Goal: Task Accomplishment & Management: Manage account settings

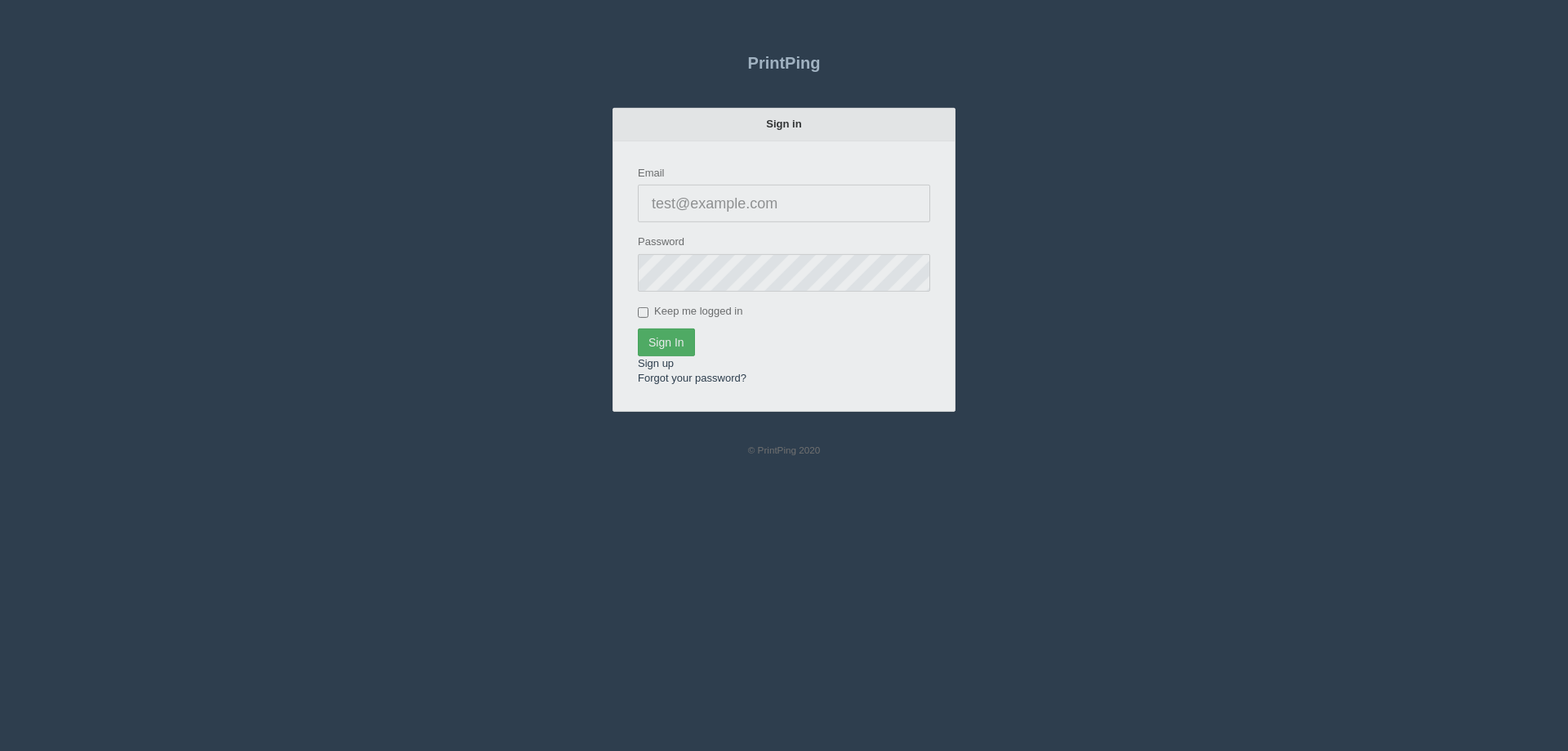
type input "[EMAIL_ADDRESS][DOMAIN_NAME]"
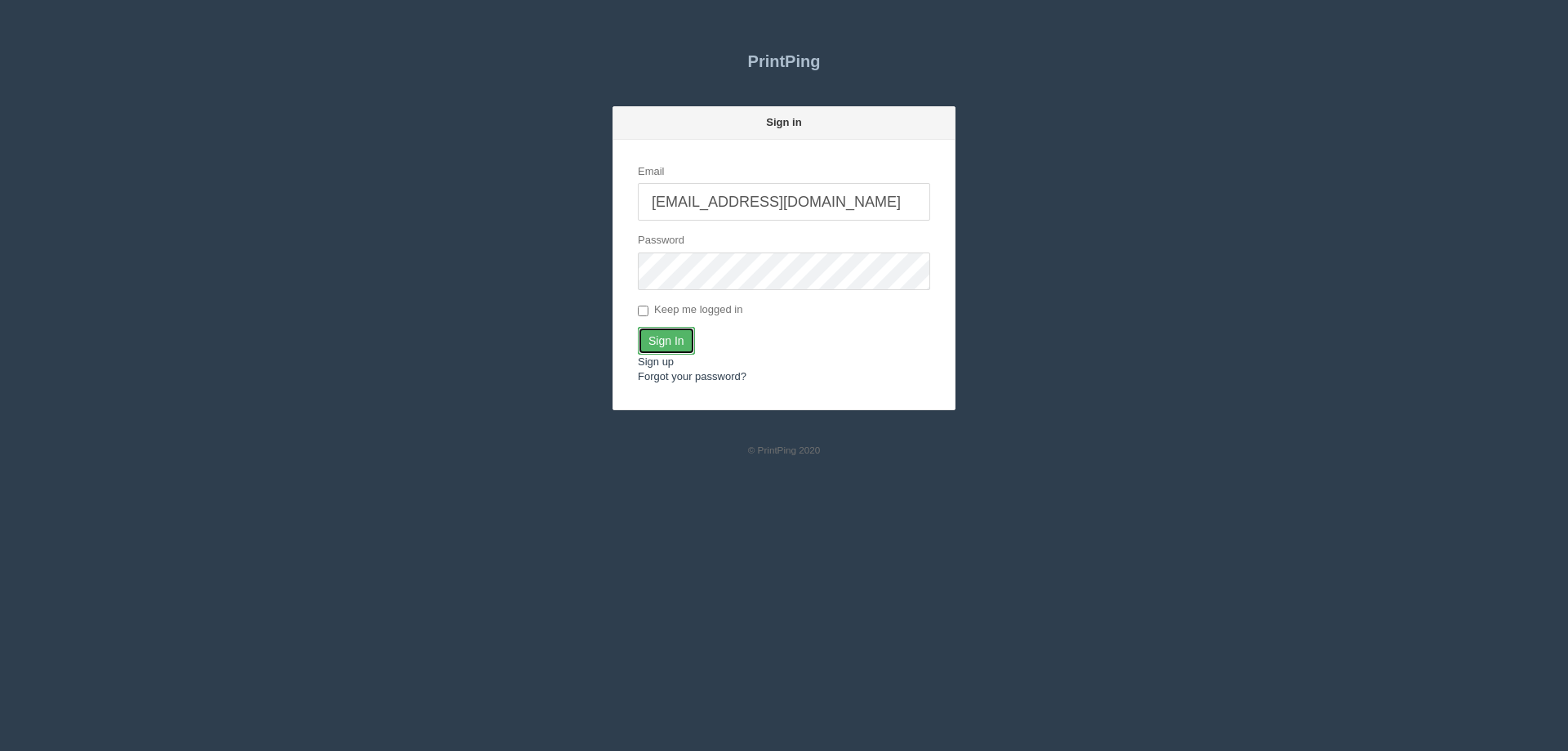
click at [663, 349] on input "Sign In" at bounding box center [666, 341] width 57 height 28
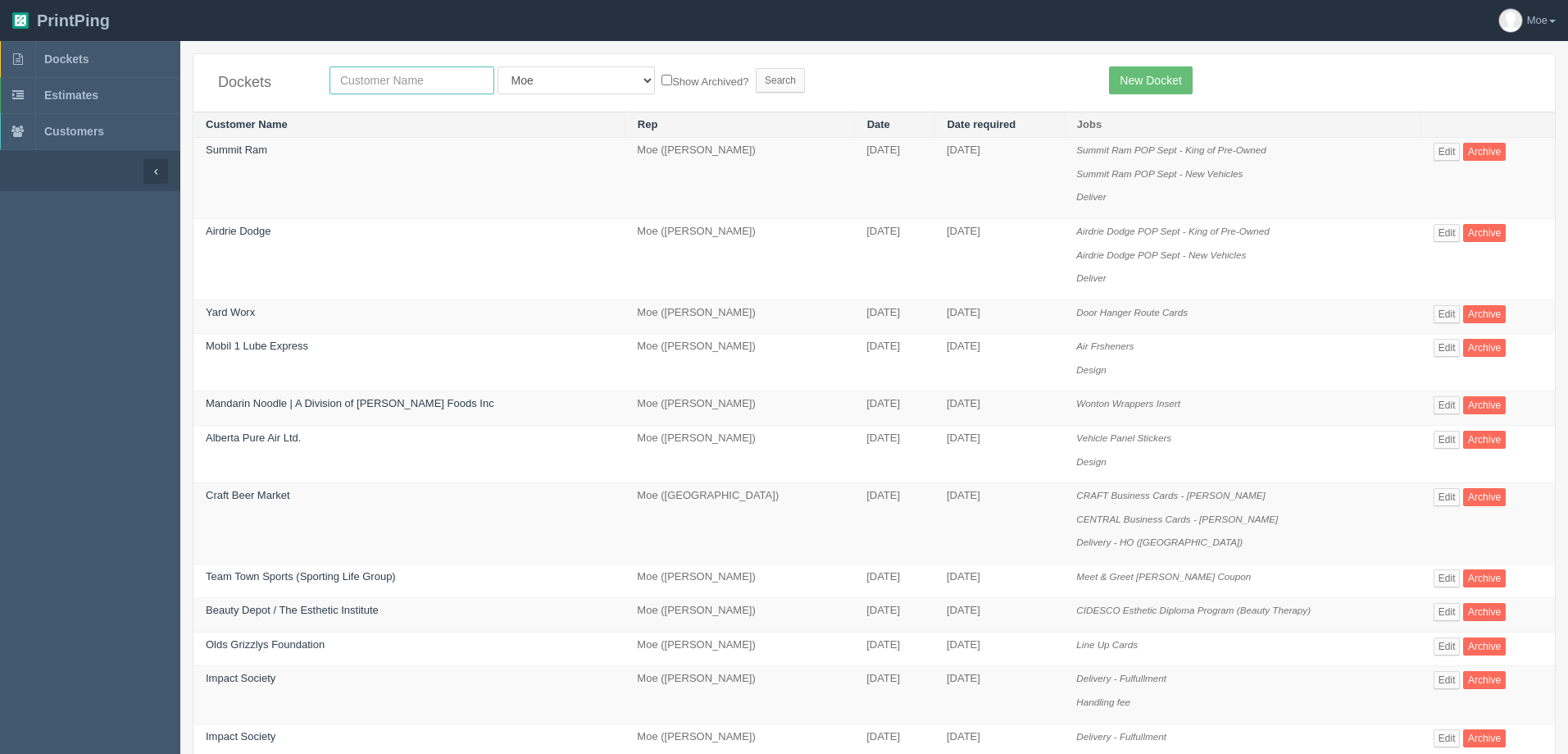
click at [450, 75] on input "text" at bounding box center [412, 81] width 165 height 28
type input "yard"
click at [756, 78] on input "Search" at bounding box center [781, 81] width 49 height 25
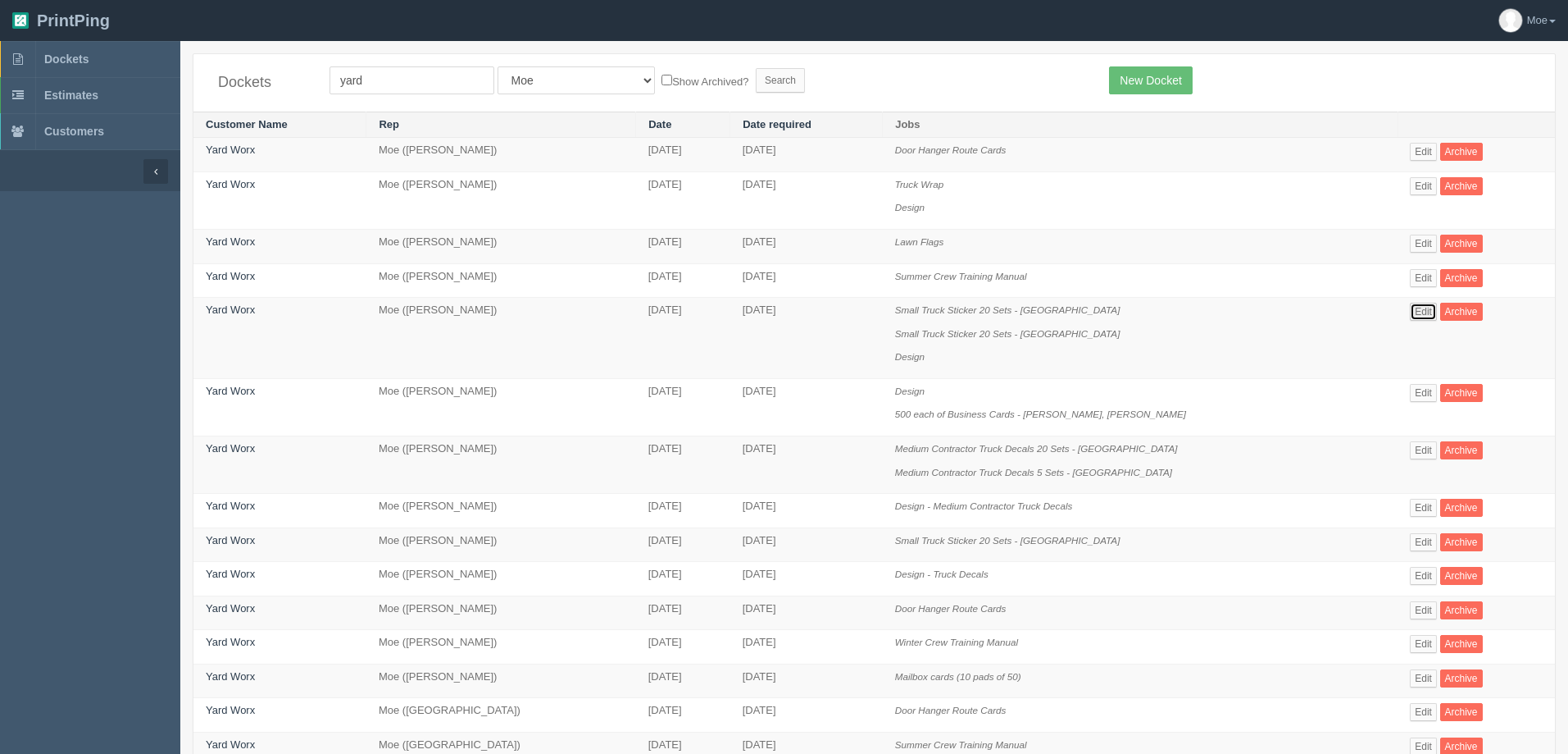
click at [1410, 309] on link "Edit" at bounding box center [1423, 311] width 27 height 18
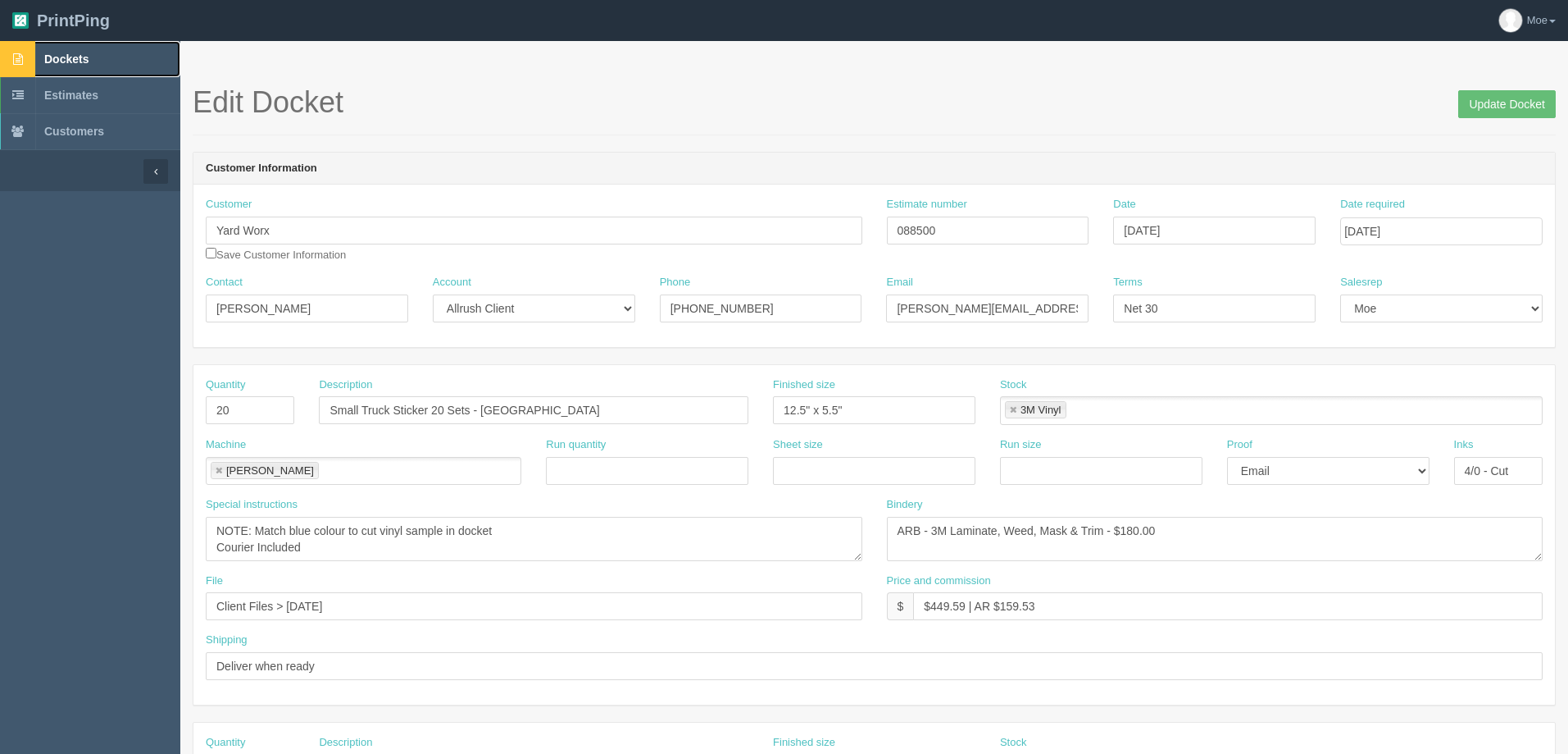
click at [83, 56] on span "Dockets" at bounding box center [67, 59] width 44 height 13
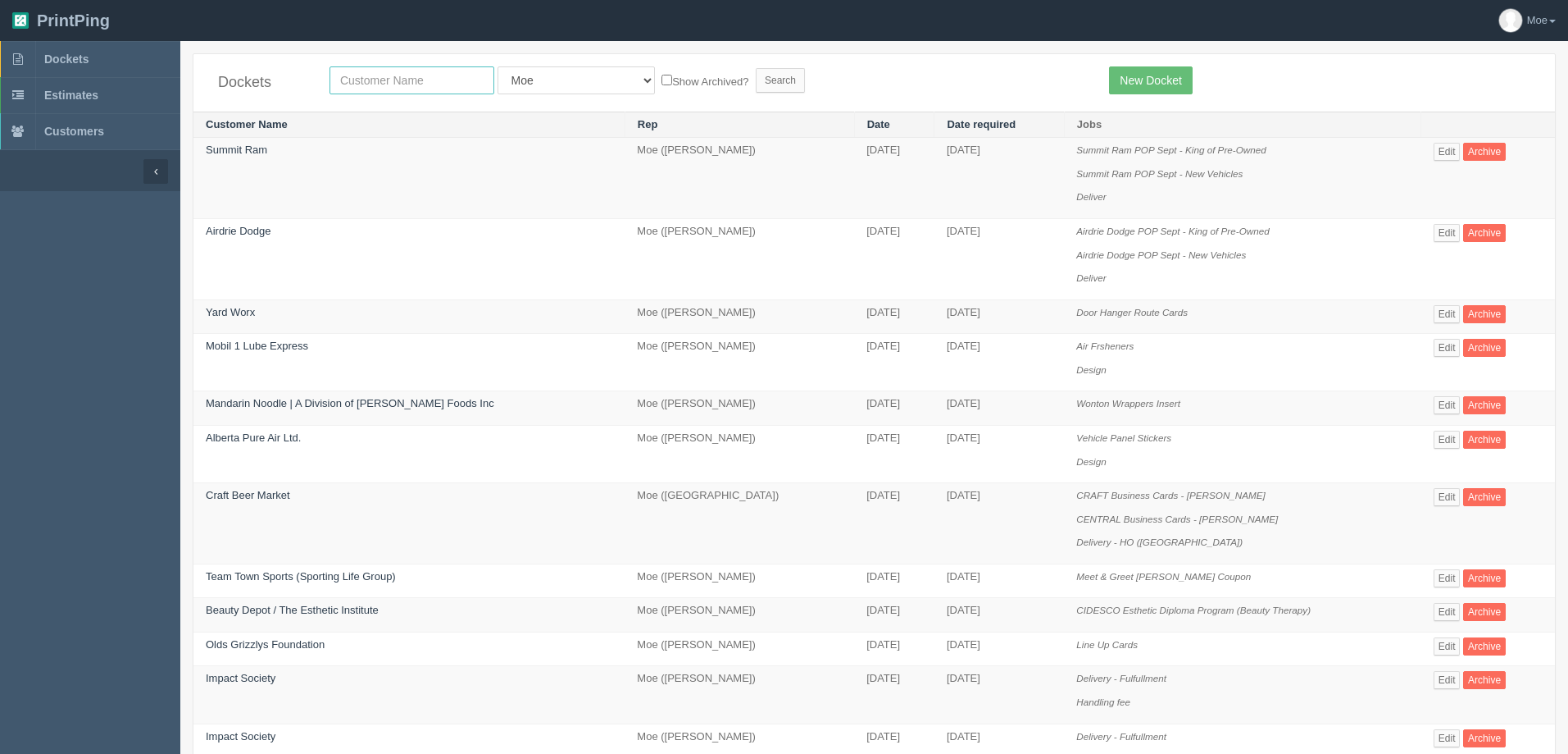
drag, startPoint x: 353, startPoint y: 82, endPoint x: 347, endPoint y: 70, distance: 13.4
click at [353, 82] on input "text" at bounding box center [412, 81] width 165 height 28
type input "sparks"
click at [756, 77] on input "Search" at bounding box center [781, 81] width 49 height 25
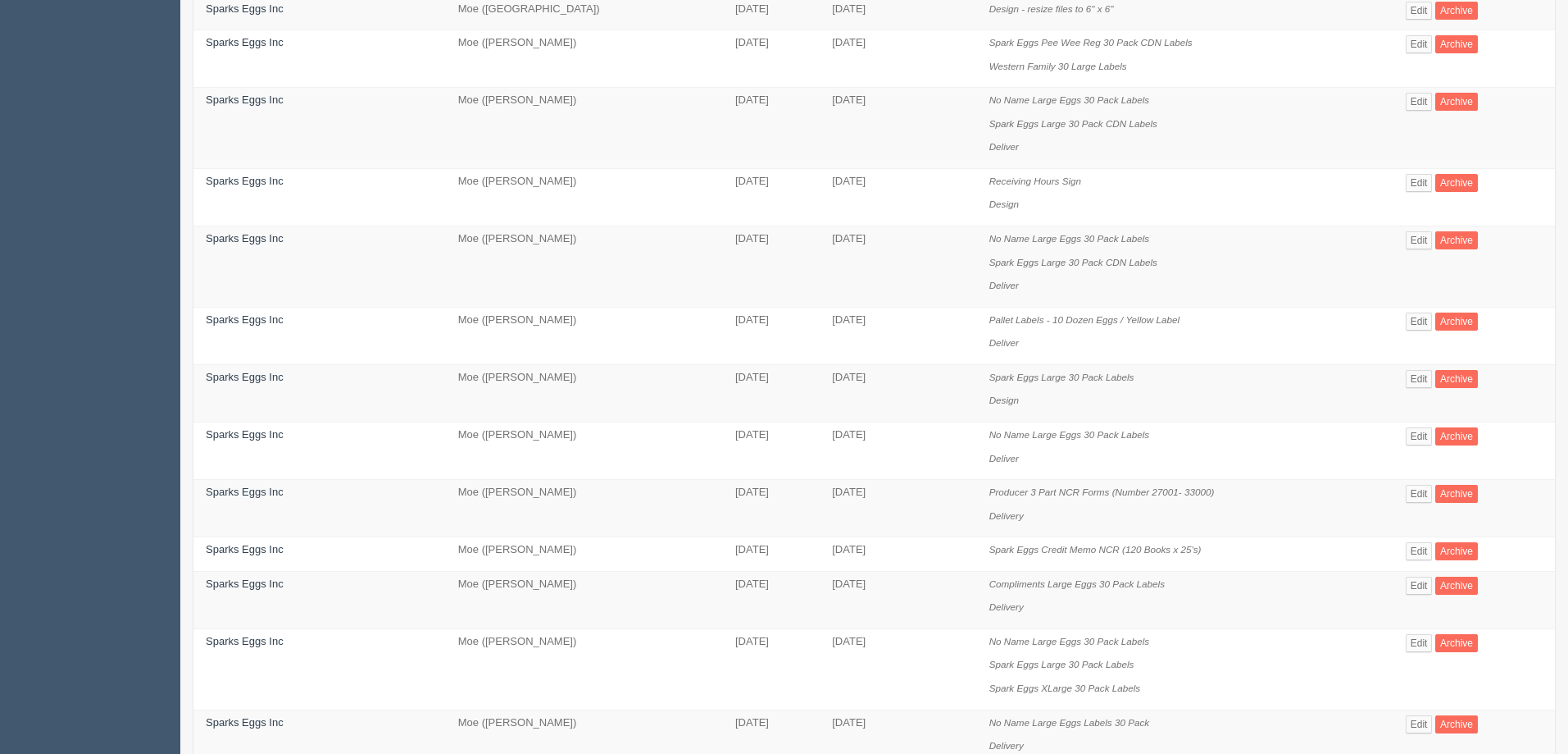
scroll to position [984, 0]
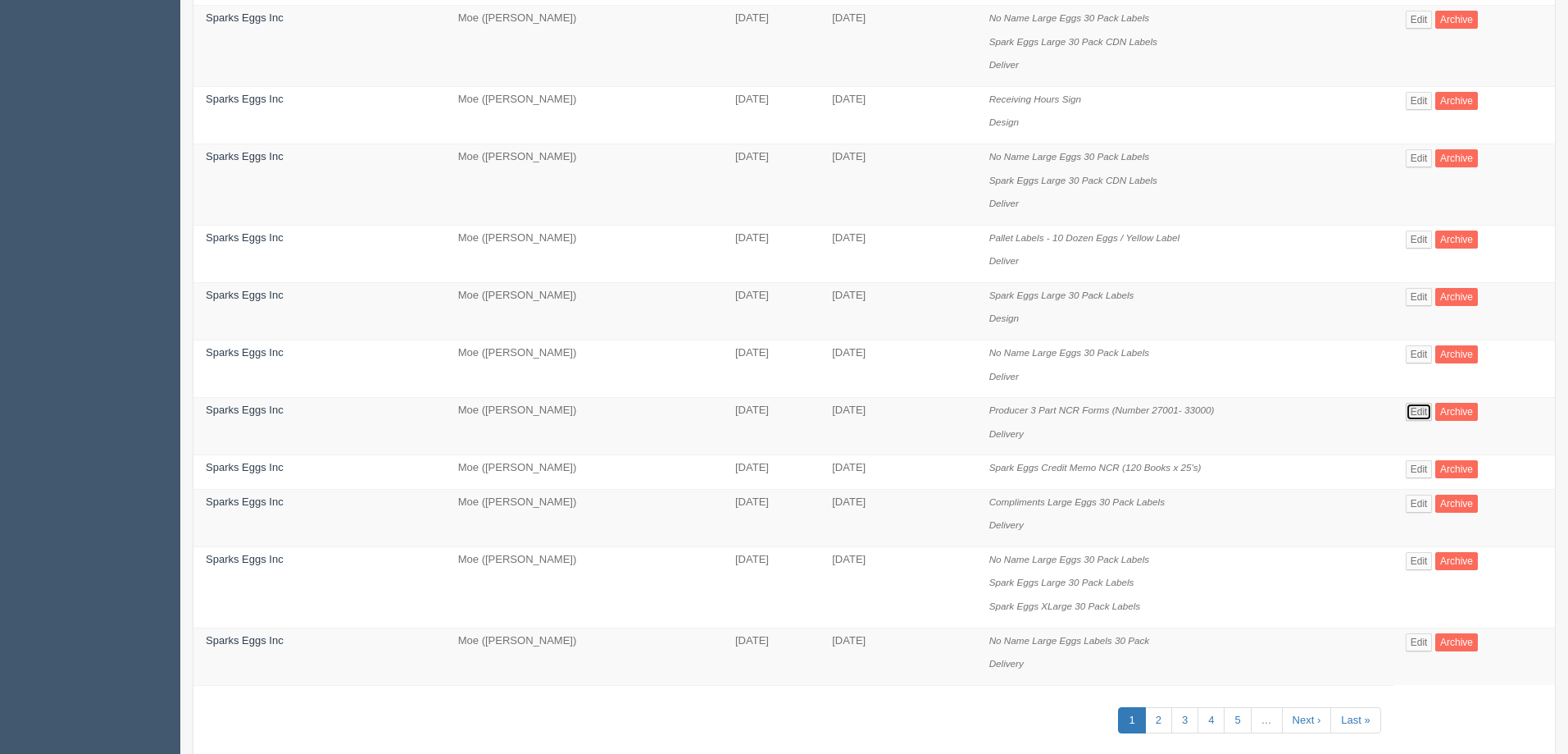
click at [1423, 414] on link "Edit" at bounding box center [1419, 412] width 27 height 18
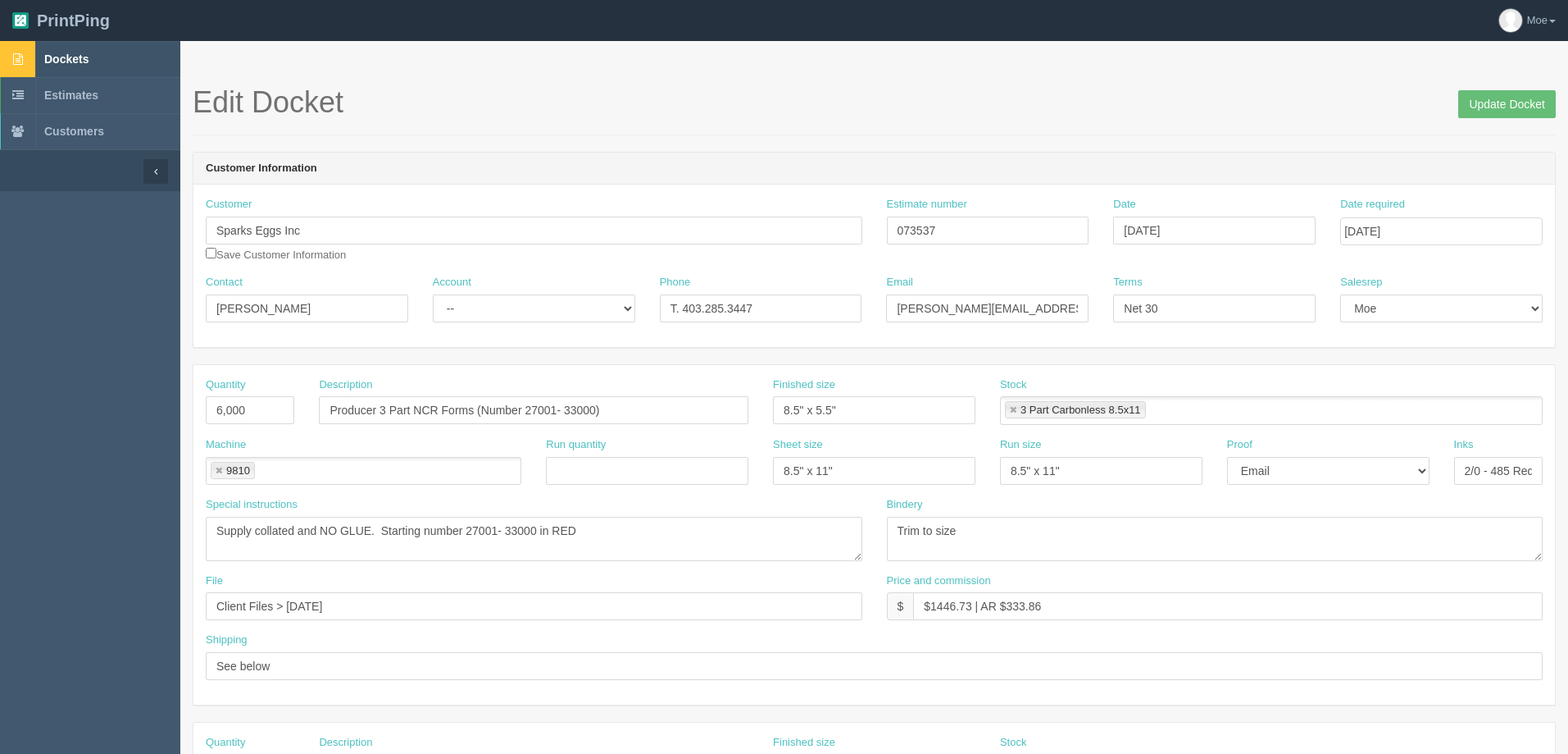
scroll to position [984, 0]
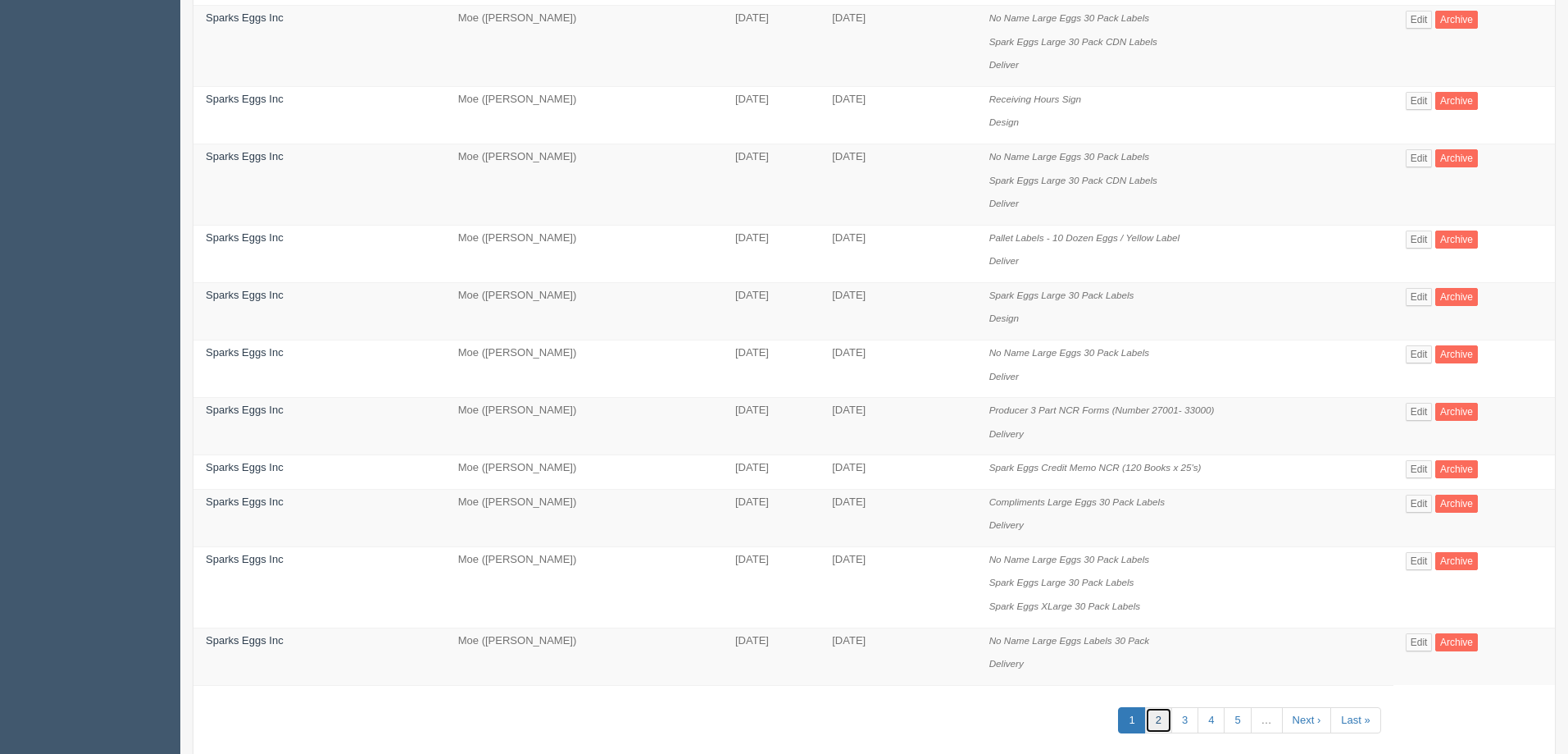
click at [1157, 715] on link "2" at bounding box center [1158, 720] width 27 height 27
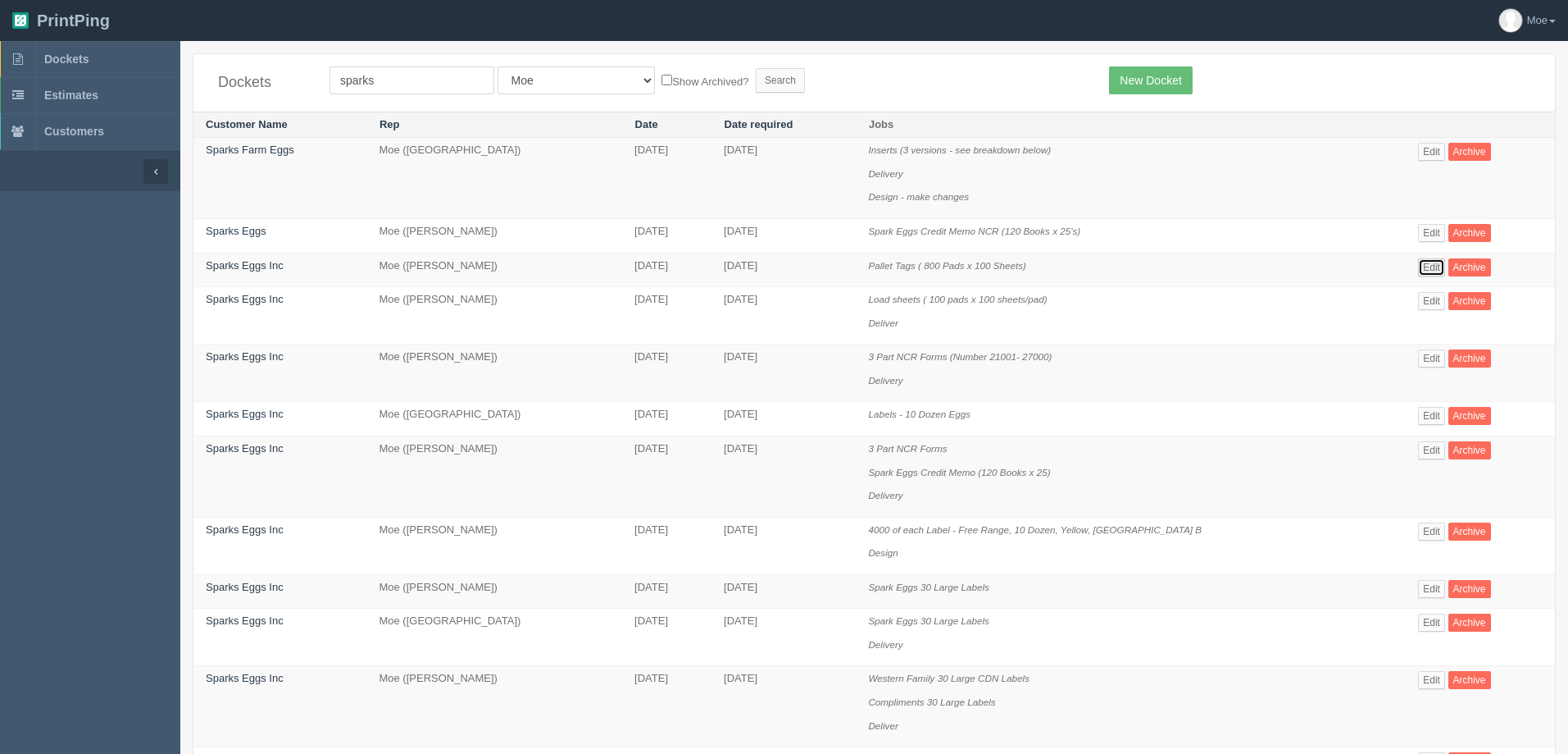
click at [1432, 269] on link "Edit" at bounding box center [1431, 267] width 27 height 18
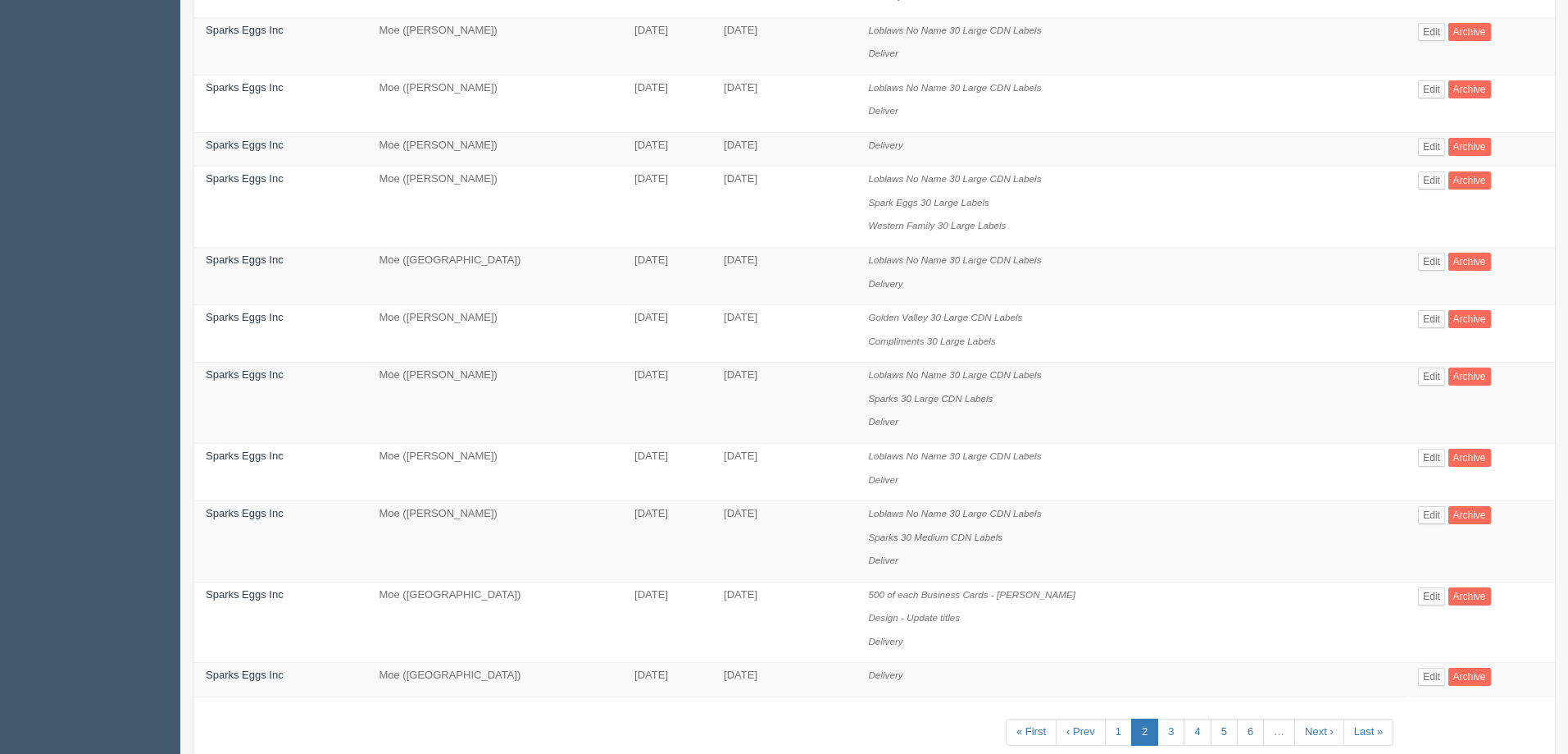
scroll to position [948, 0]
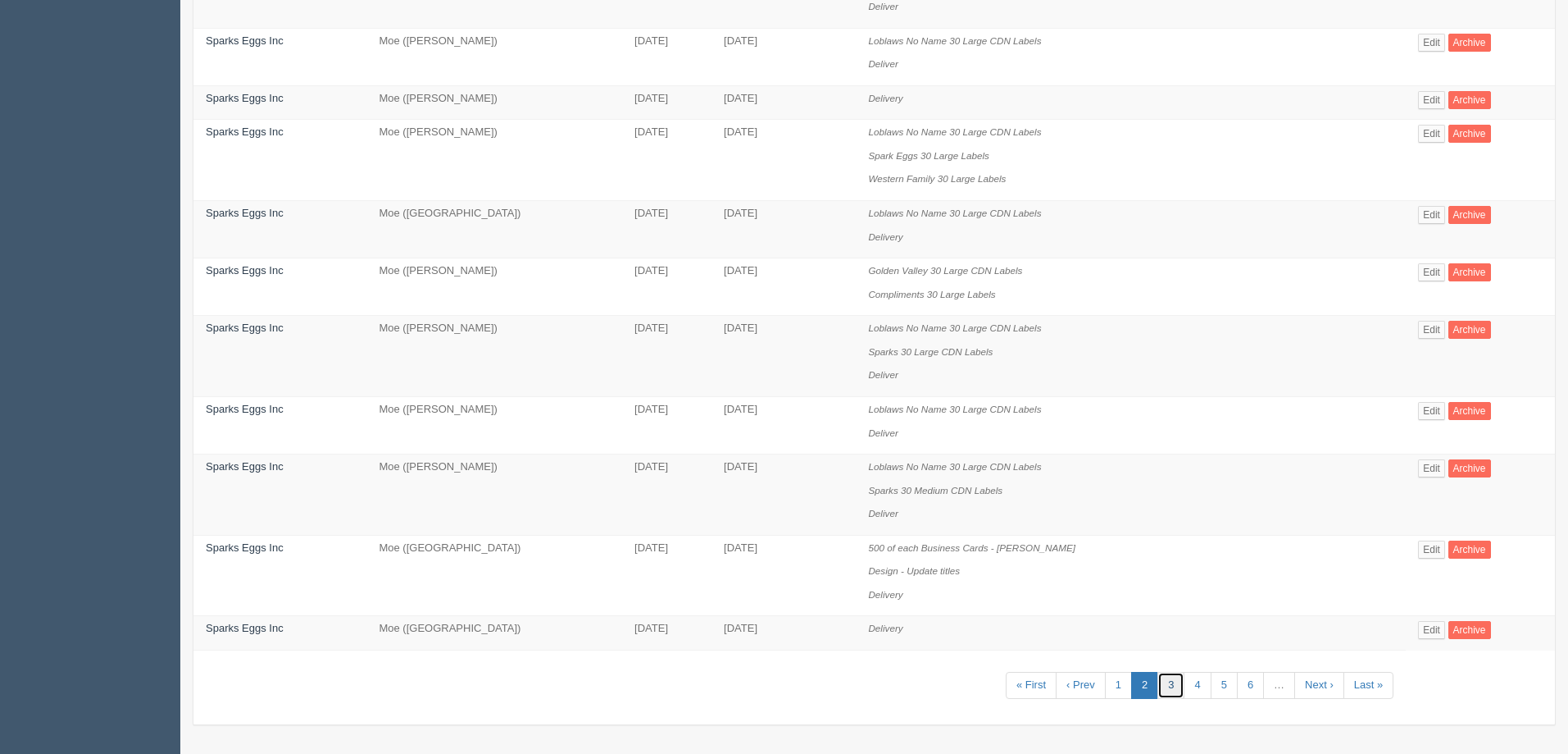
click at [1167, 686] on link "3" at bounding box center [1170, 685] width 27 height 27
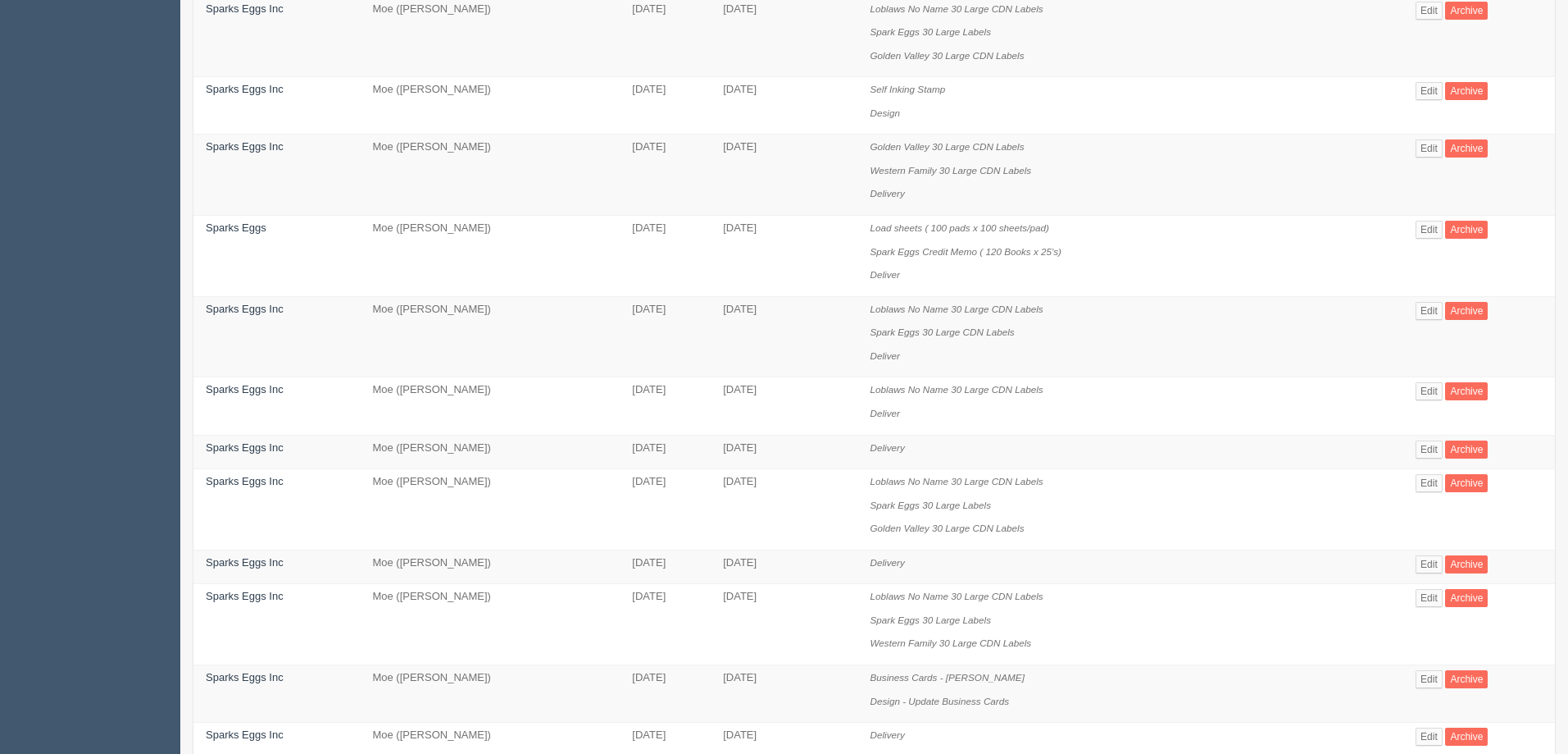
scroll to position [1066, 0]
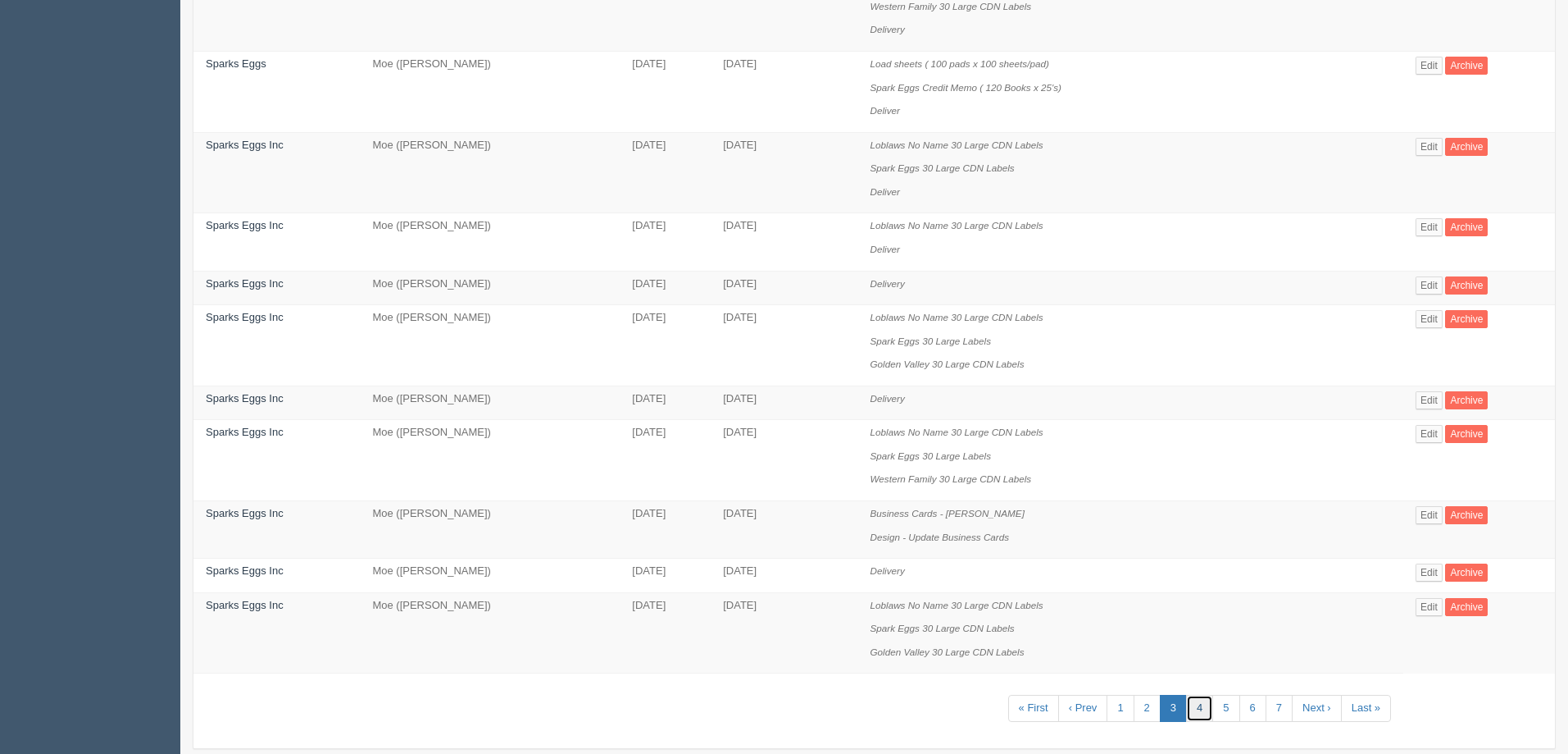
click at [1189, 710] on link "4" at bounding box center [1199, 708] width 27 height 27
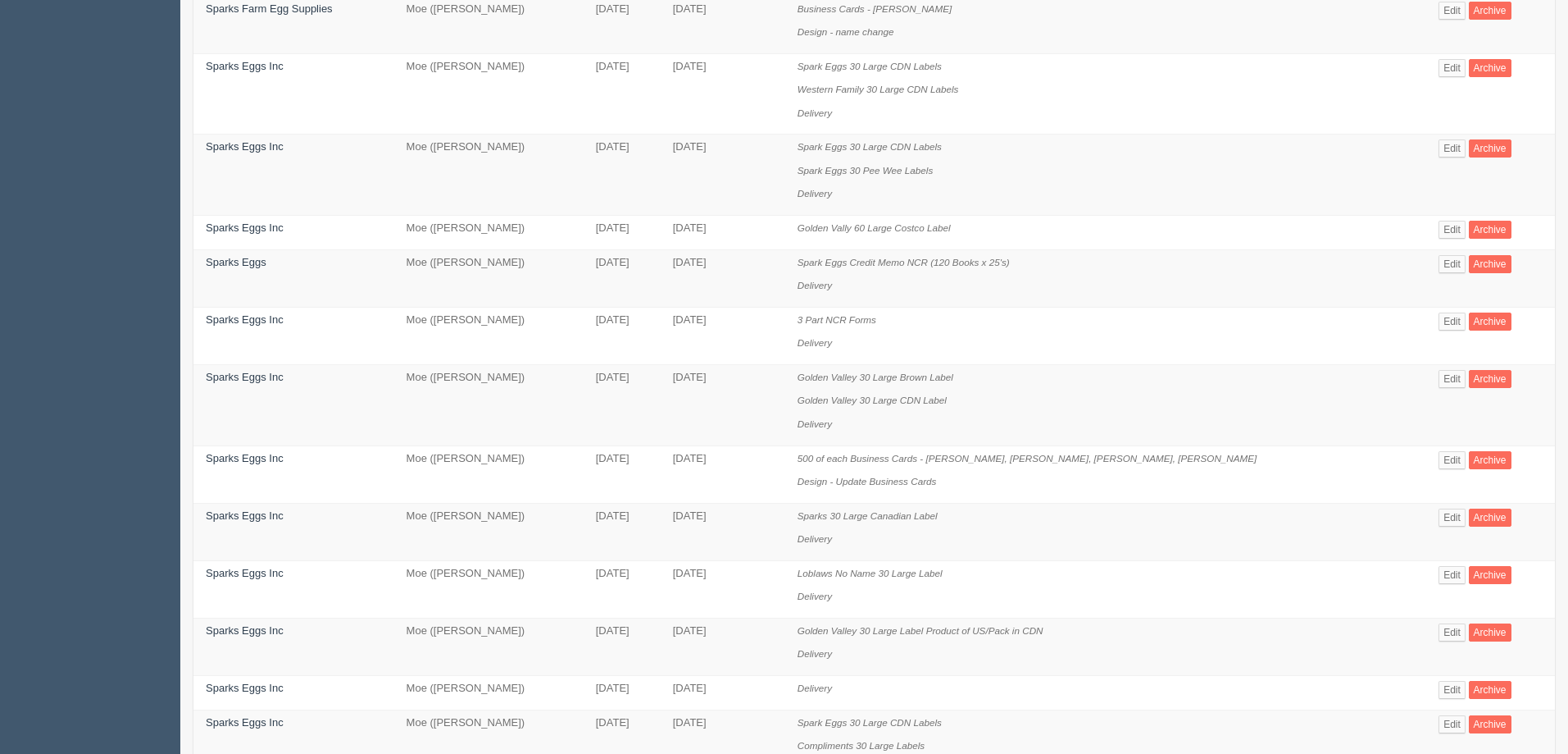
scroll to position [1042, 0]
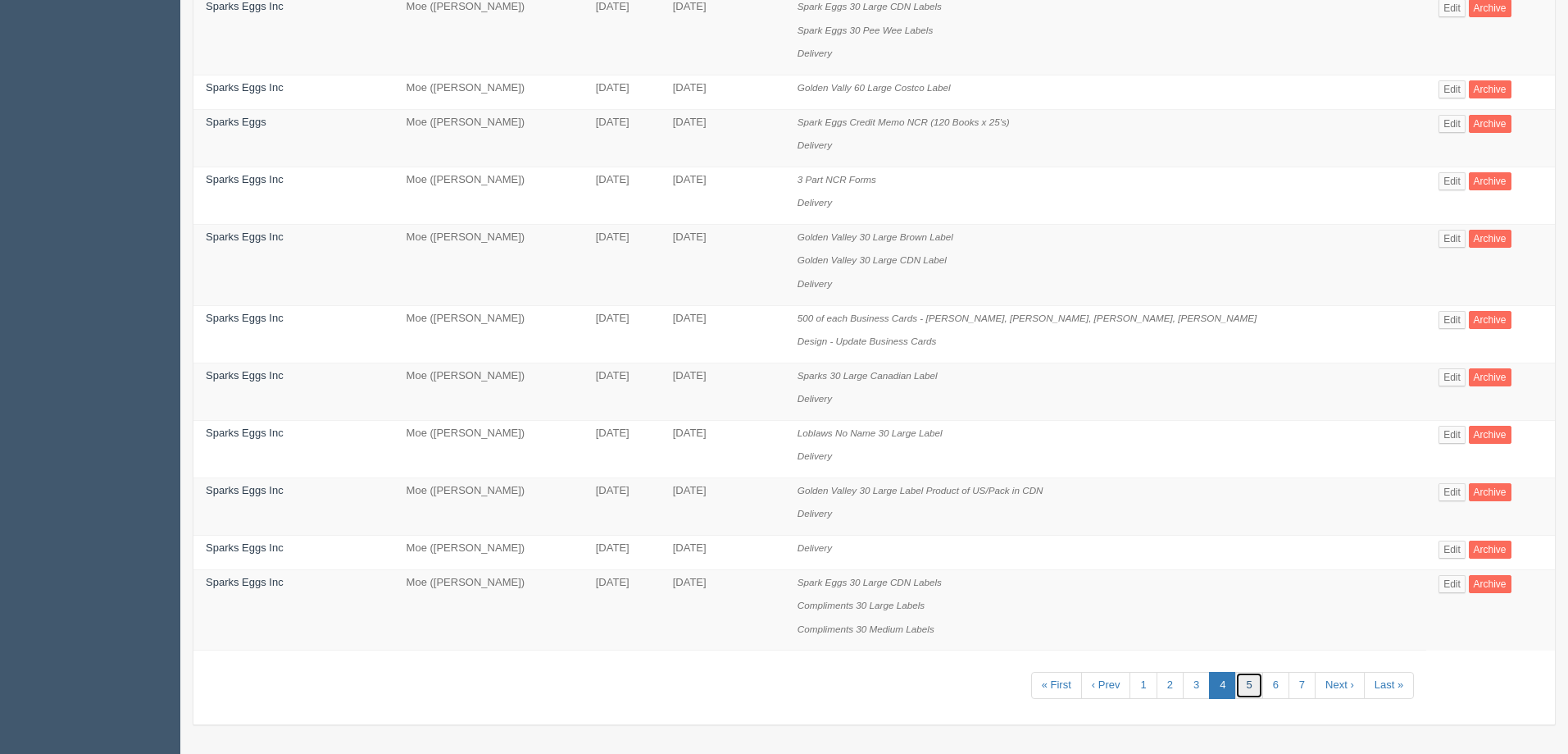
click at [1248, 690] on link "5" at bounding box center [1248, 685] width 27 height 27
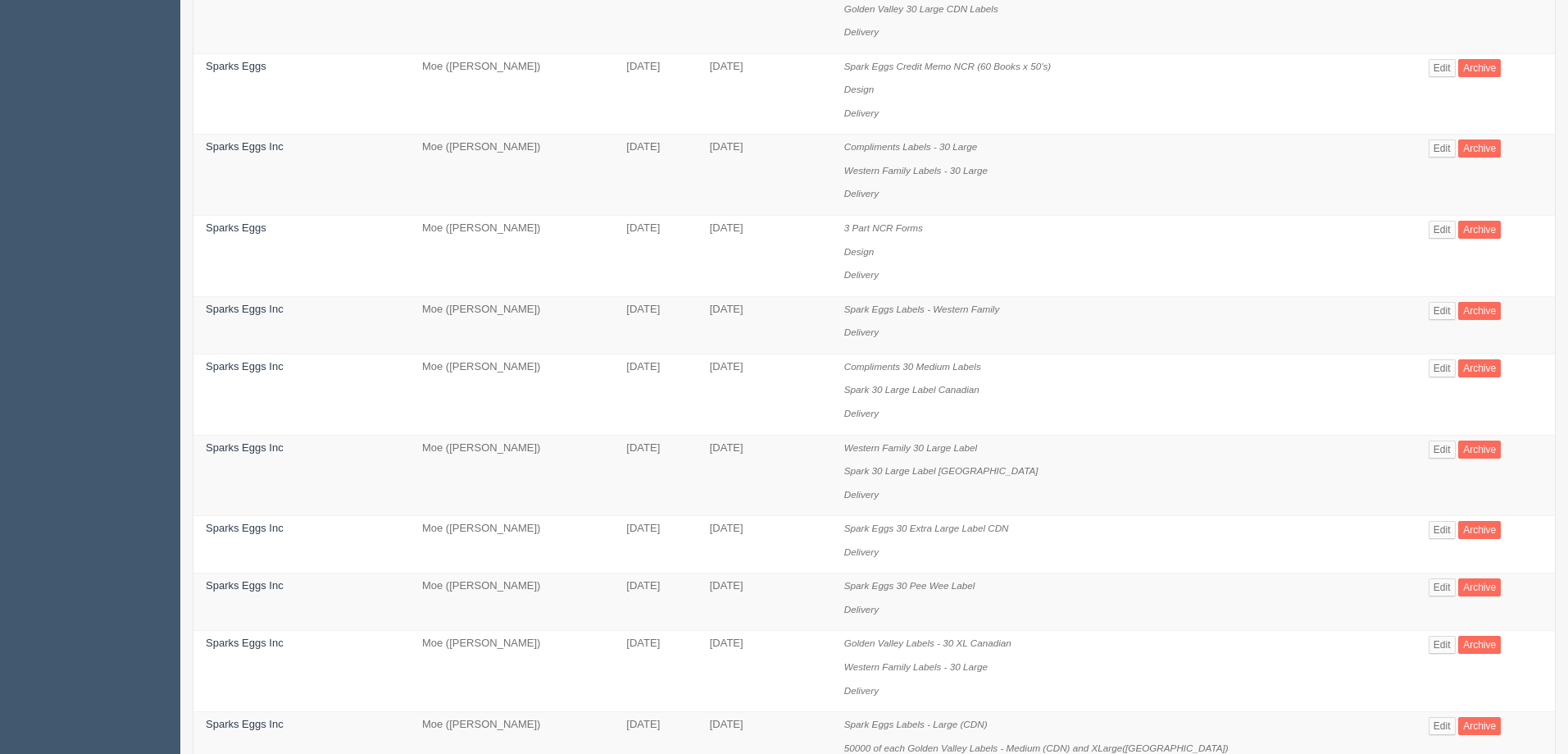
scroll to position [1159, 0]
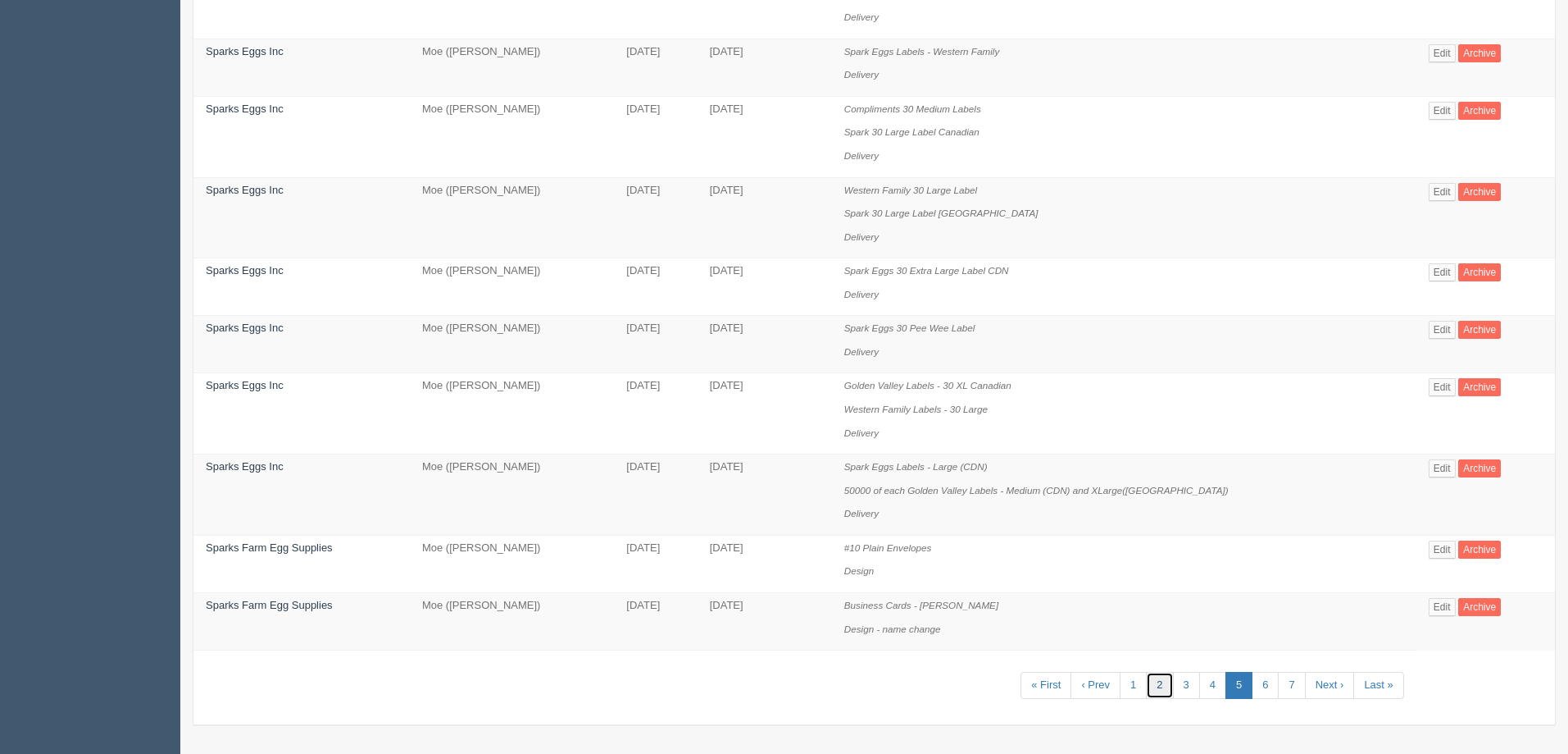
click at [1154, 686] on link "2" at bounding box center [1159, 685] width 27 height 27
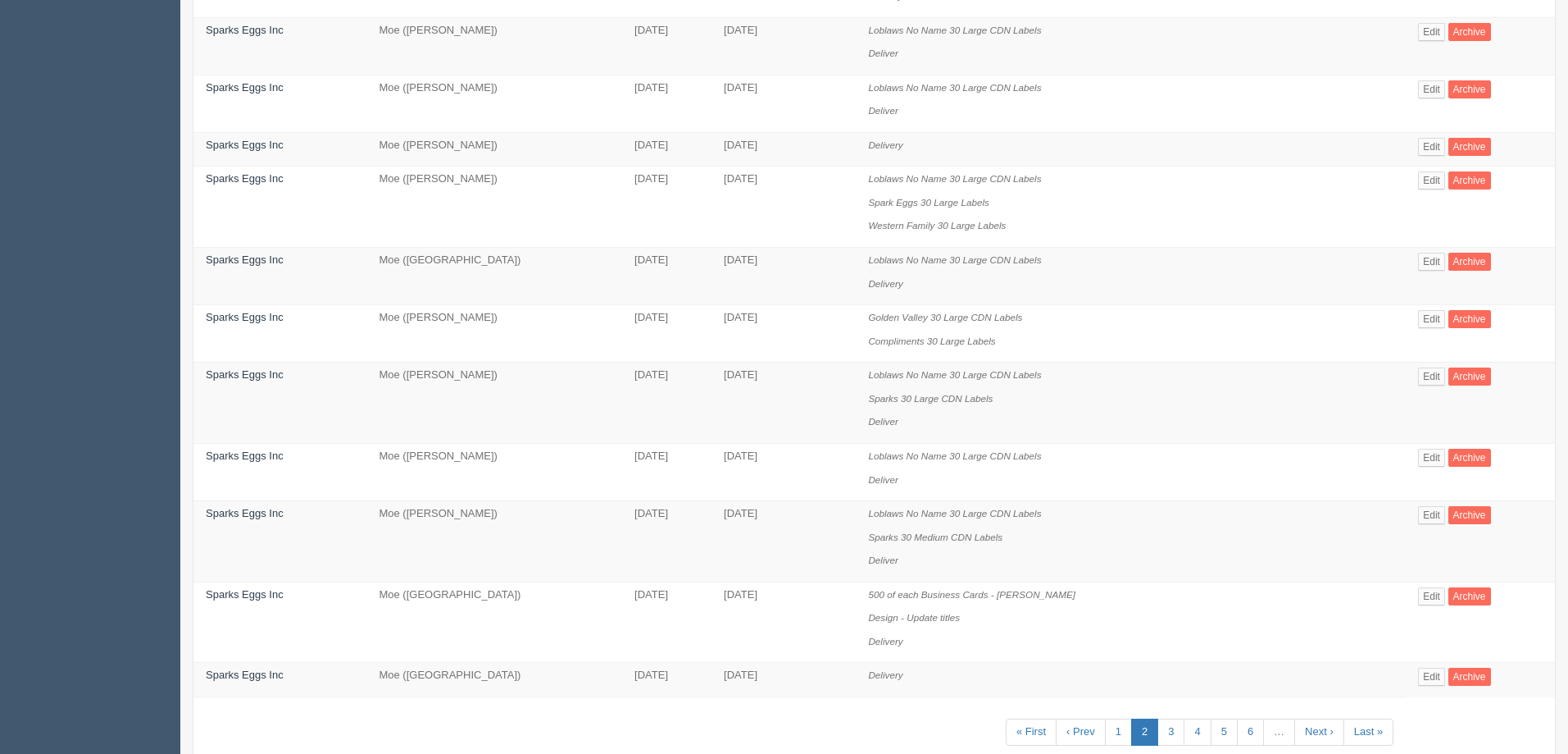
scroll to position [948, 0]
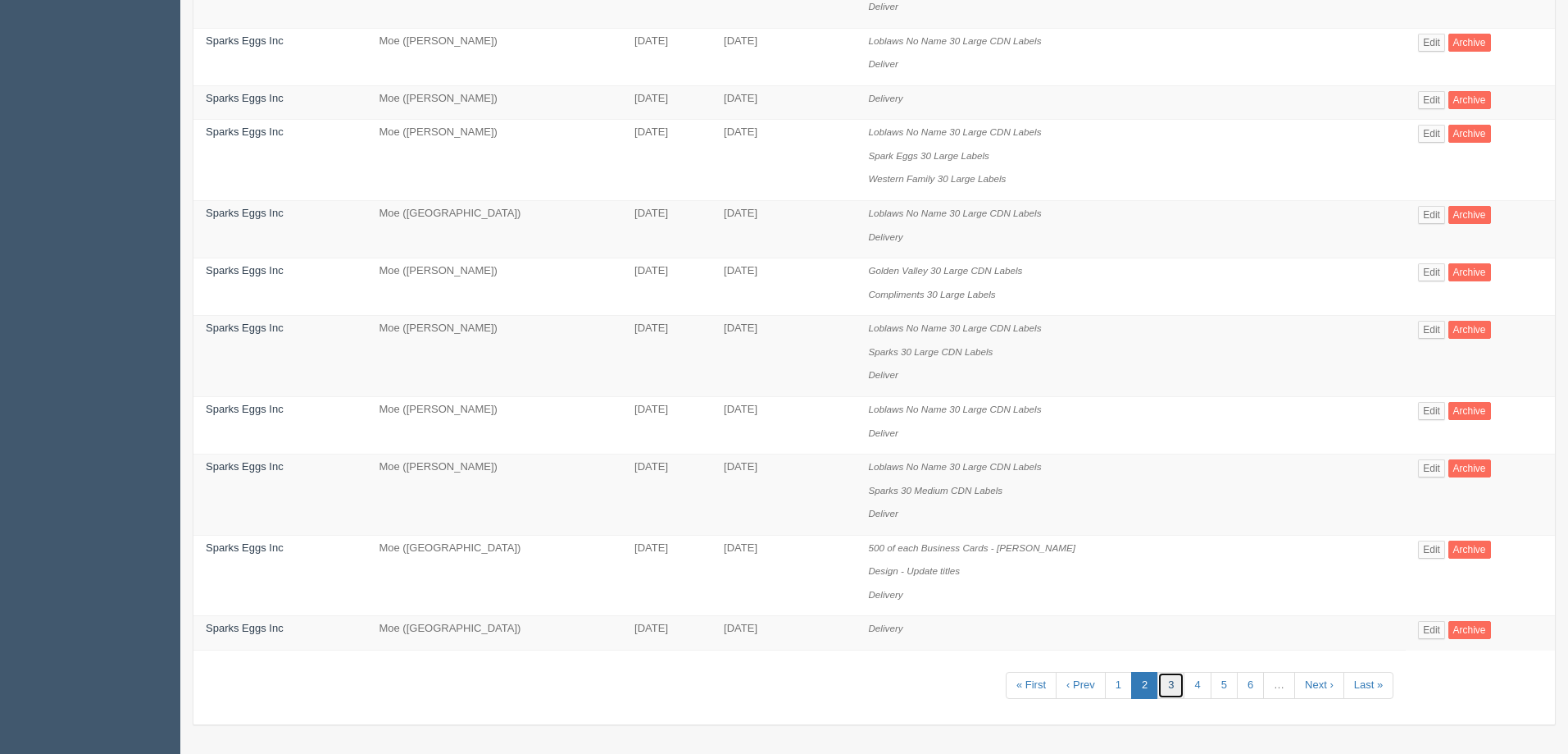
click at [1166, 686] on link "3" at bounding box center [1170, 685] width 27 height 27
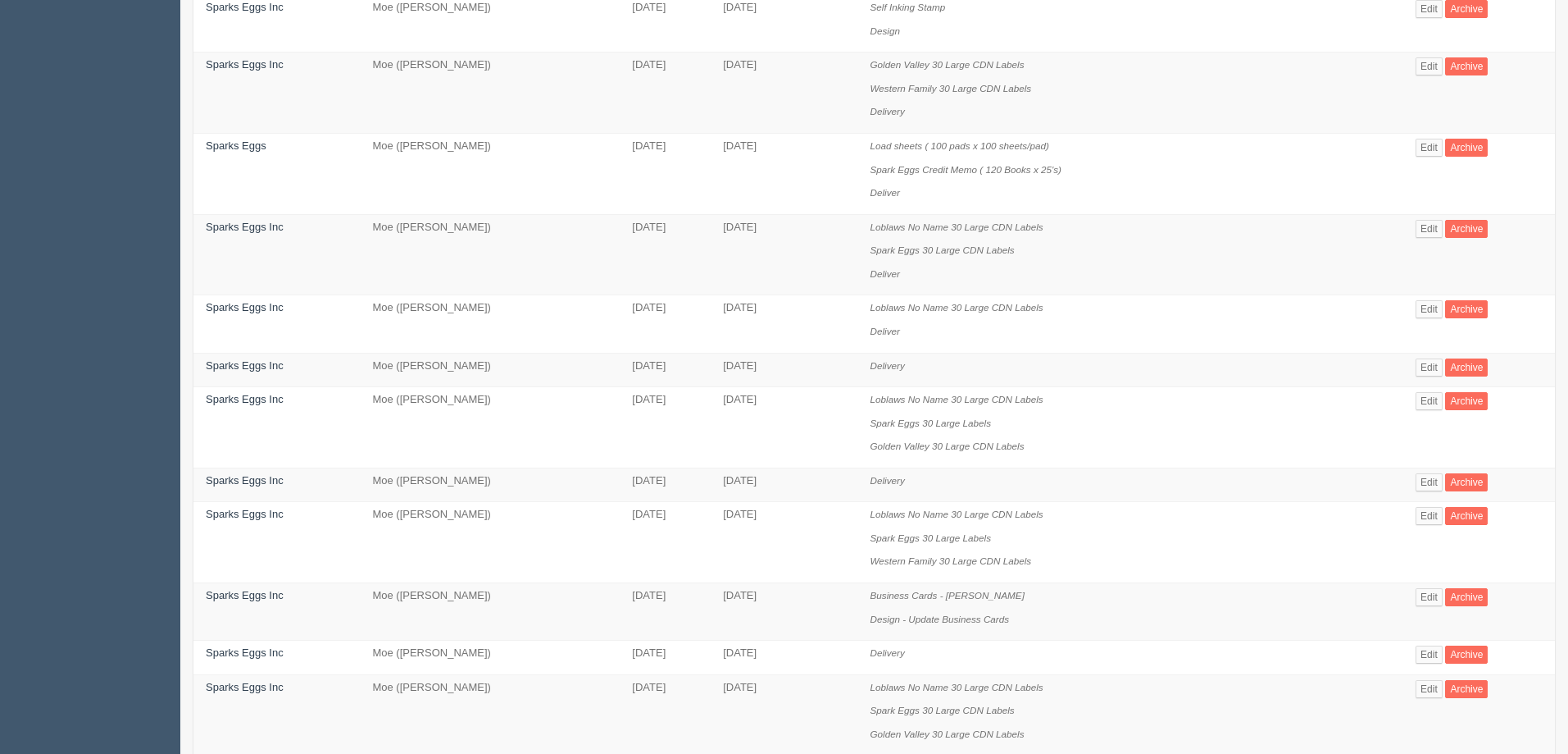
scroll to position [1090, 0]
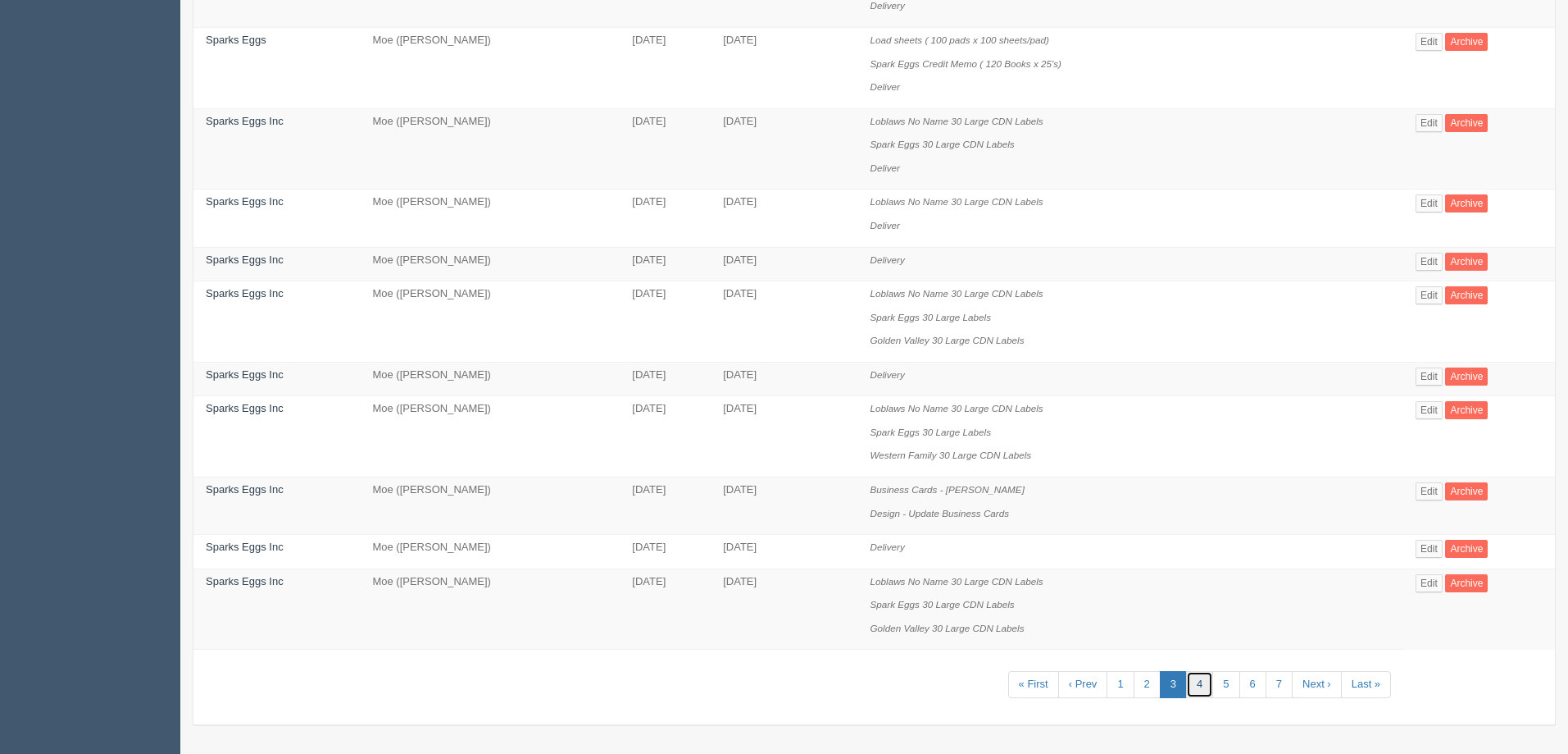
click at [1196, 676] on link "4" at bounding box center [1199, 684] width 27 height 27
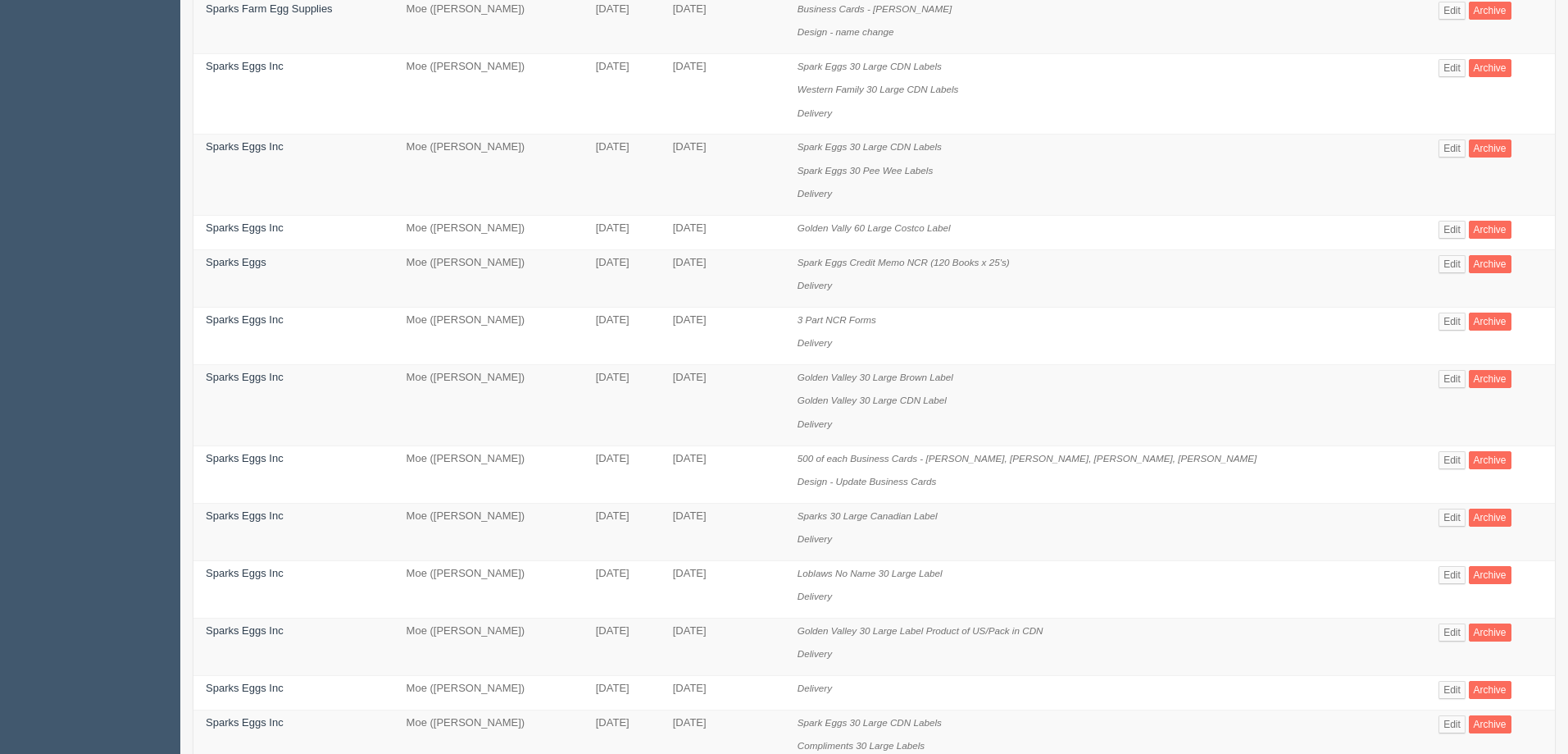
scroll to position [1042, 0]
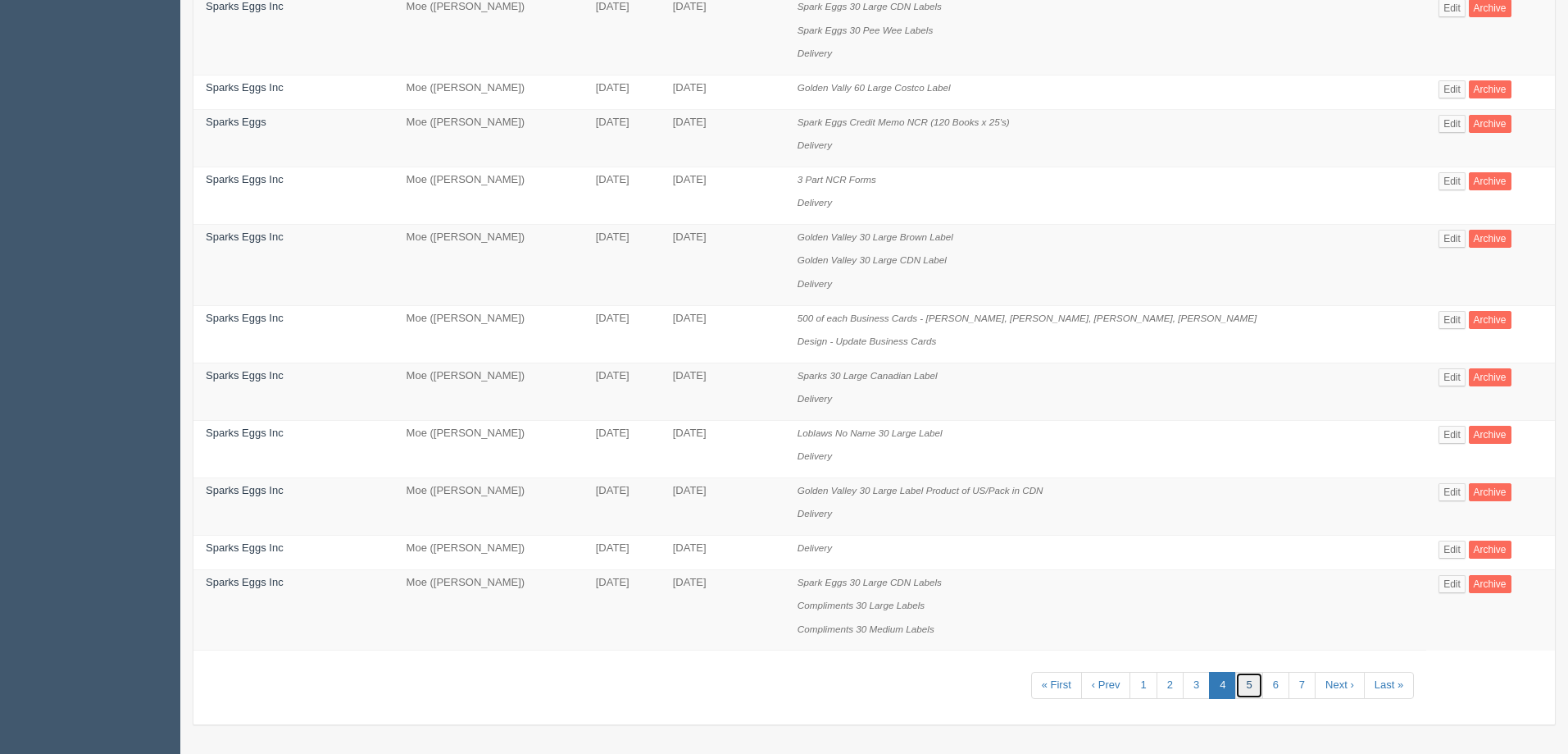
click at [1238, 687] on link "5" at bounding box center [1248, 685] width 27 height 27
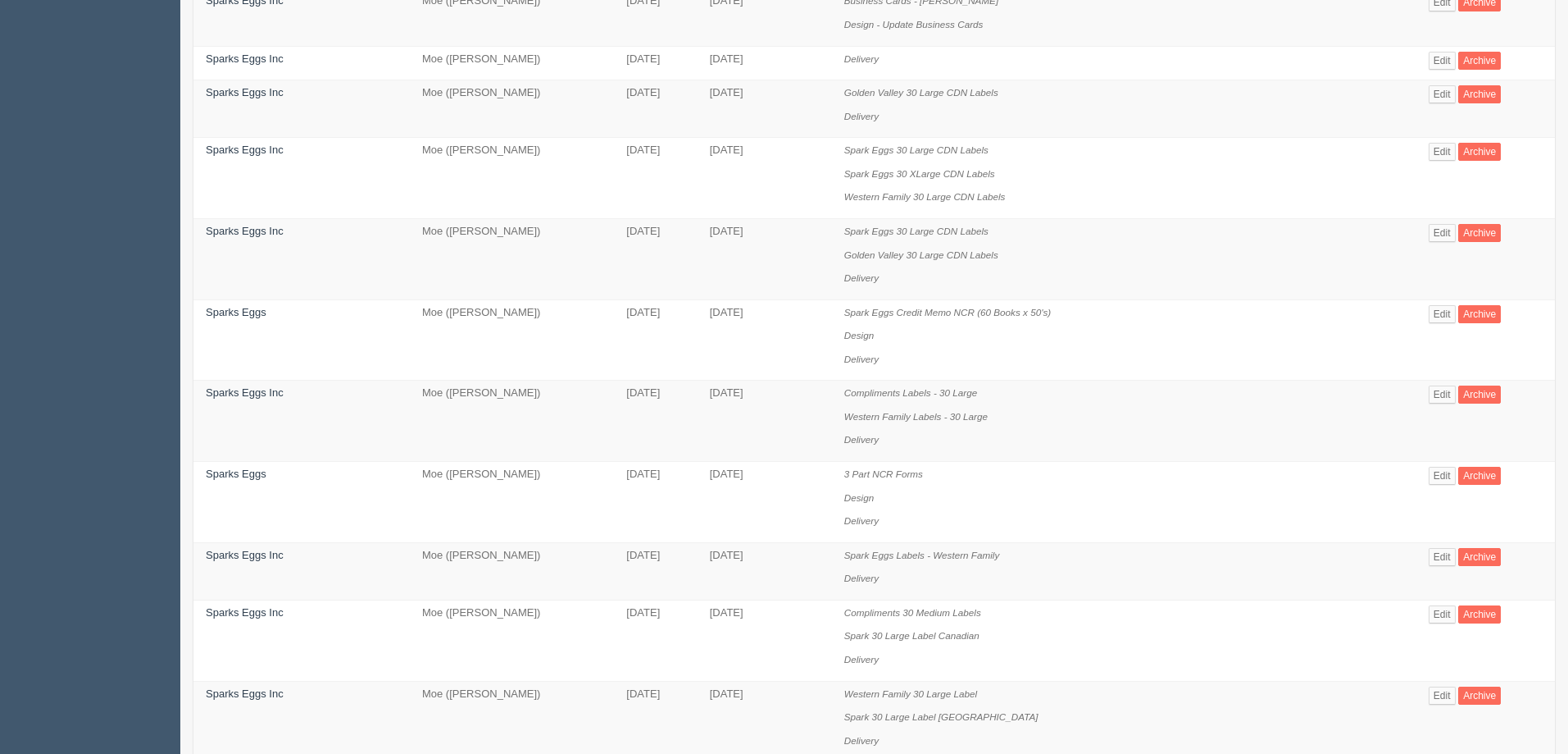
scroll to position [1159, 0]
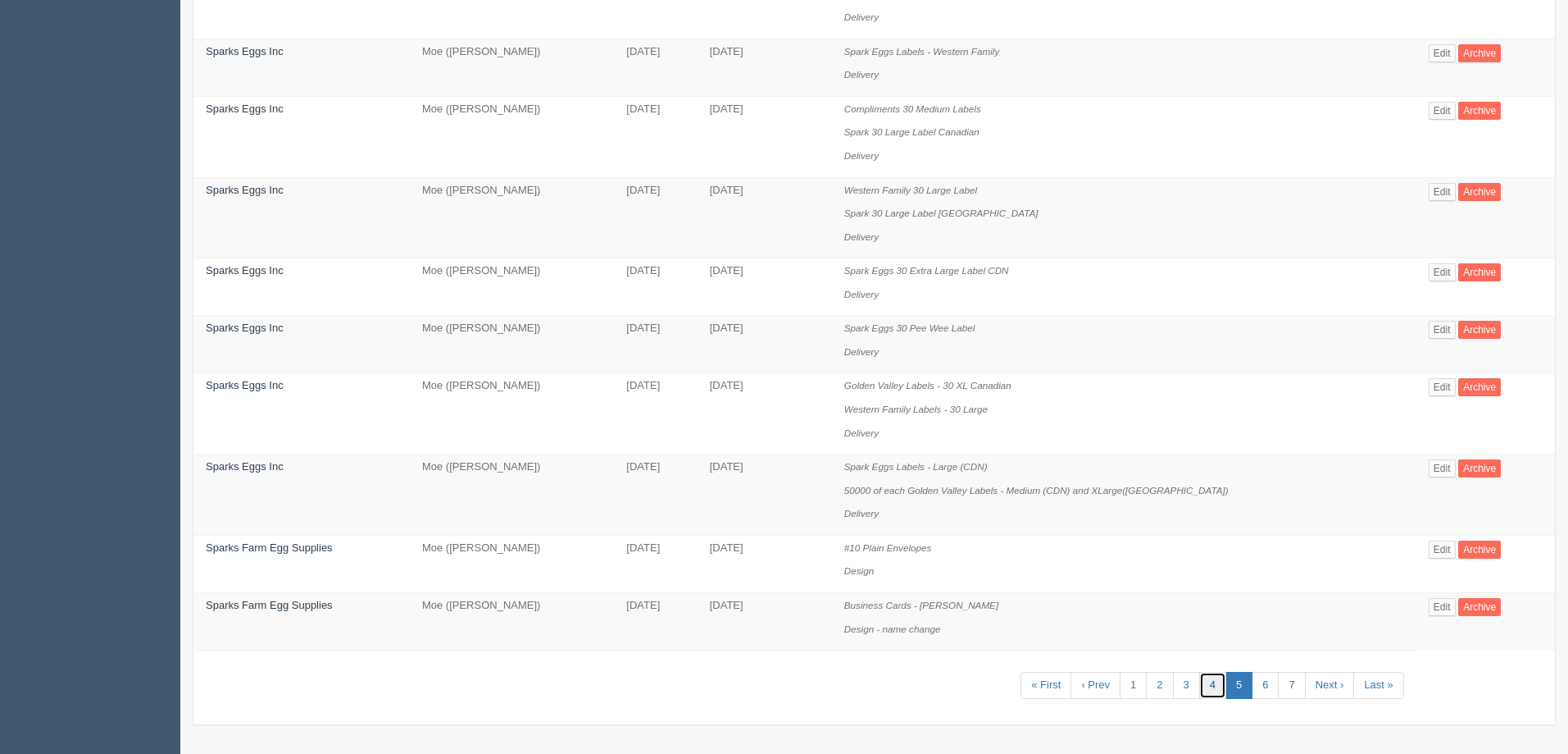
click at [1215, 687] on link "4" at bounding box center [1212, 685] width 27 height 27
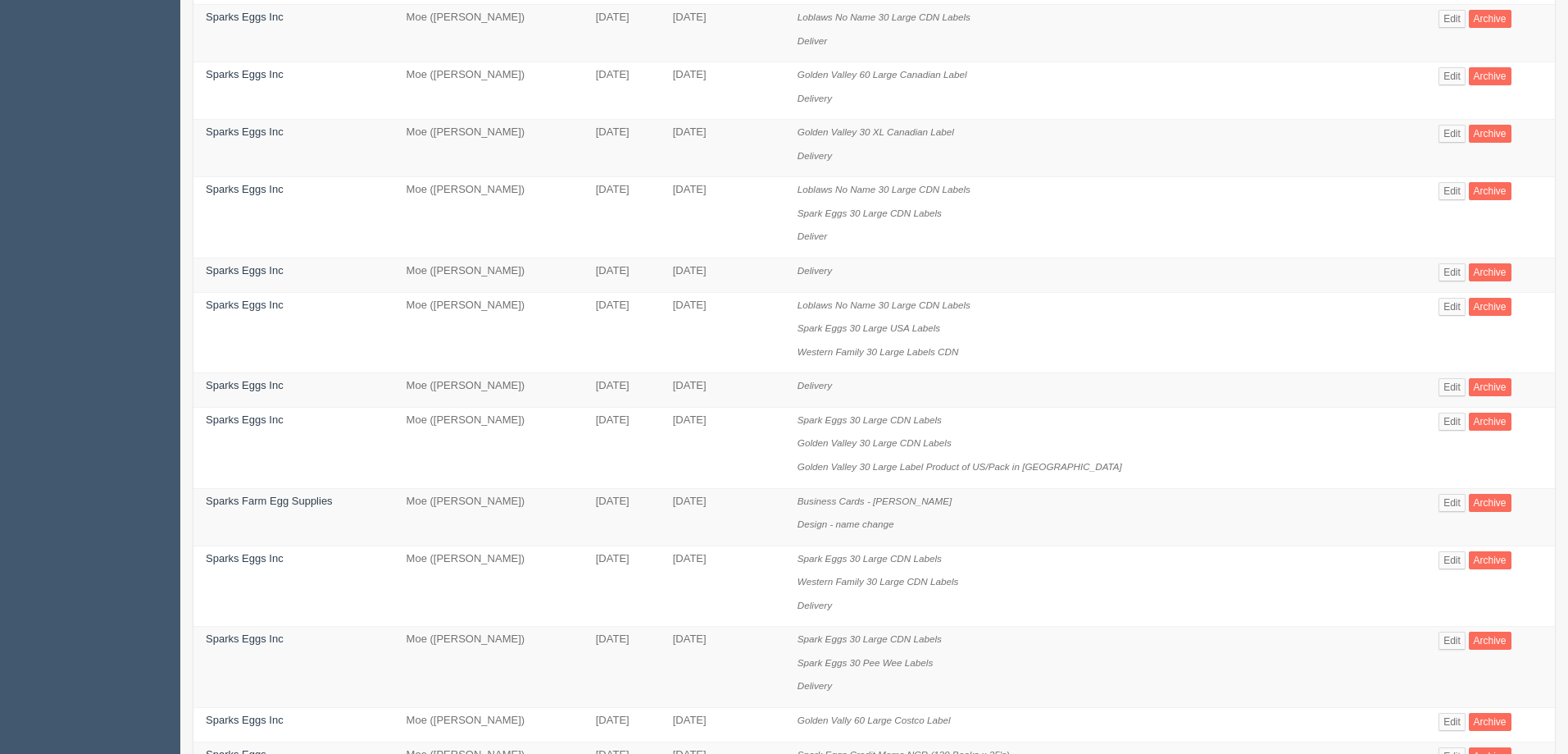
scroll to position [1042, 0]
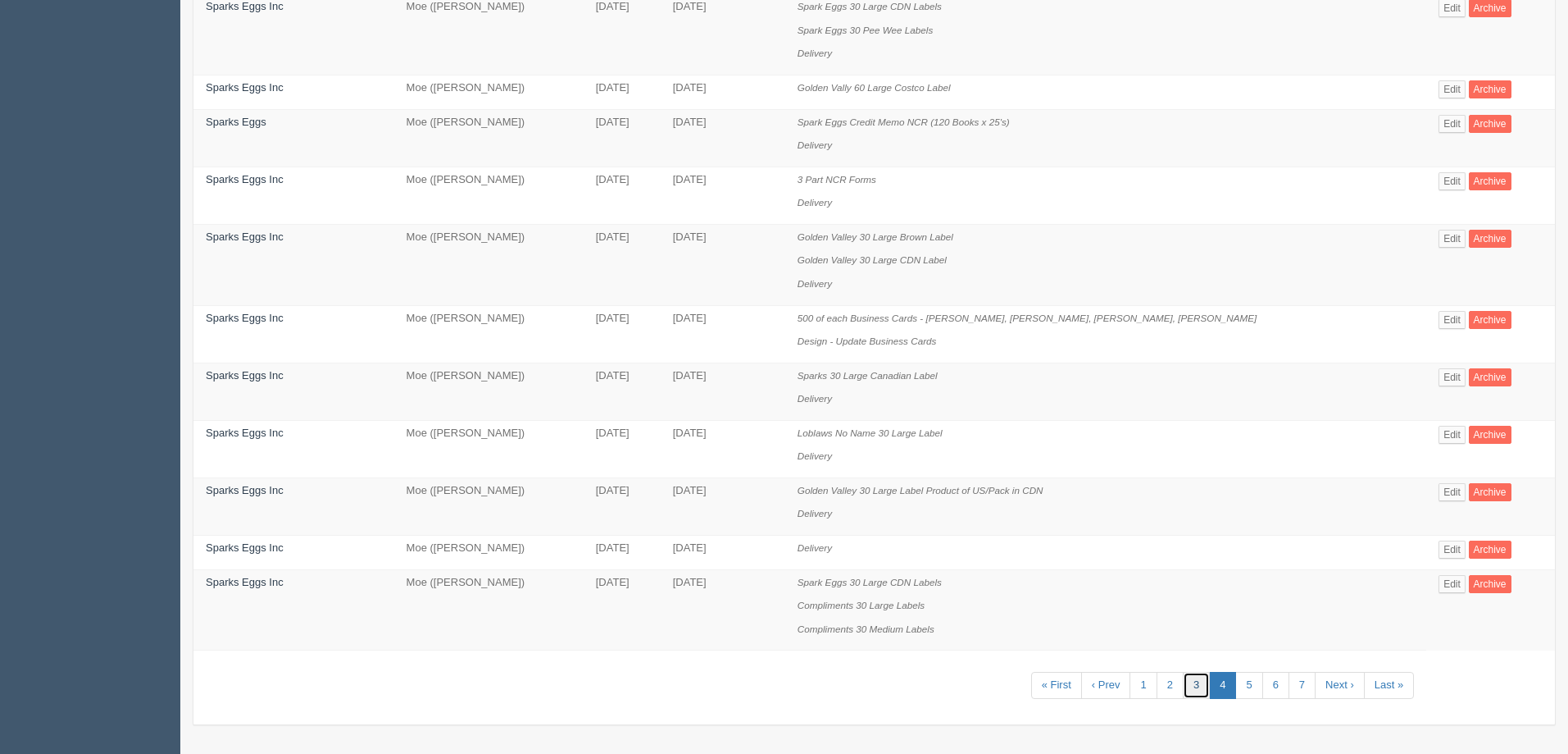
click at [1192, 690] on link "3" at bounding box center [1196, 685] width 27 height 27
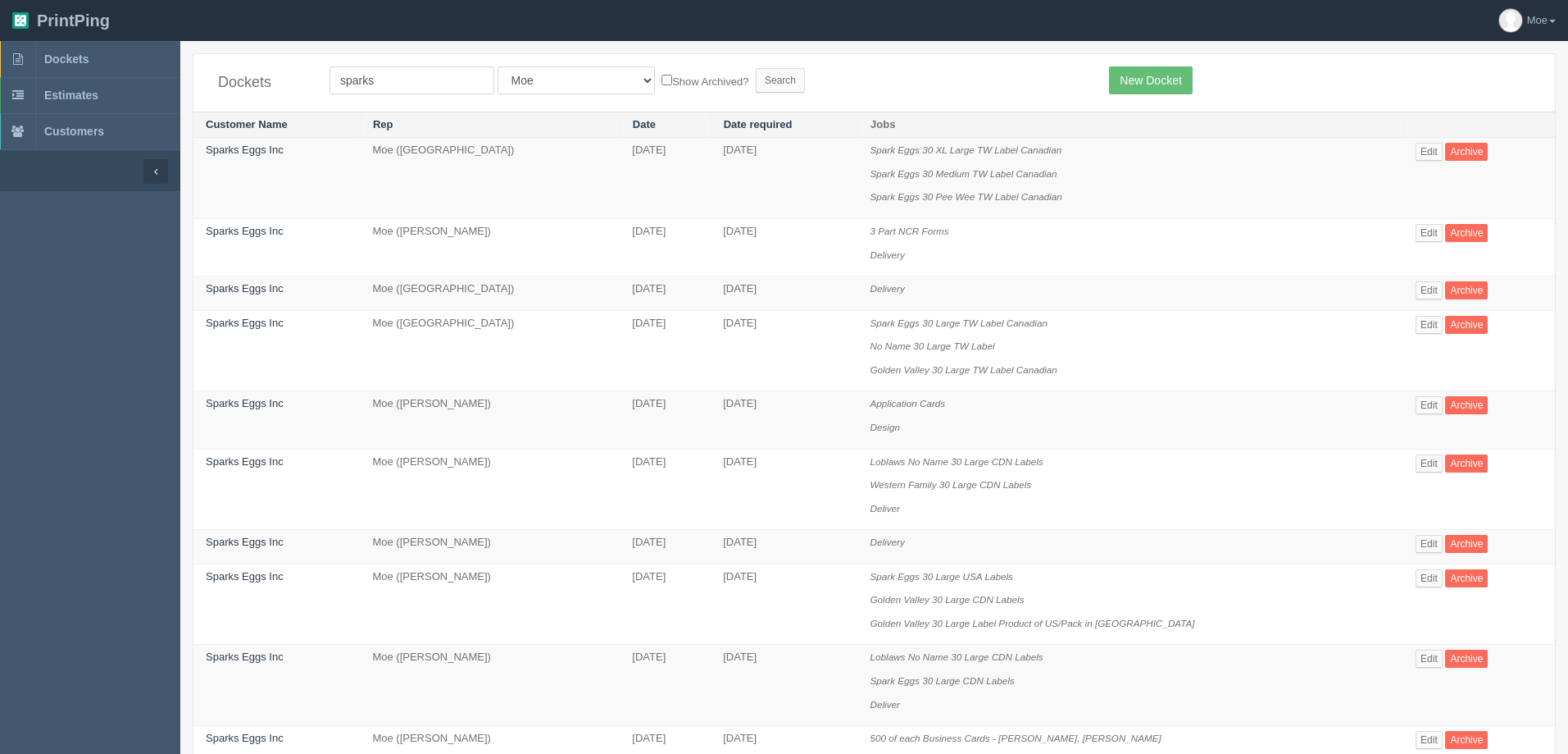
scroll to position [492, 0]
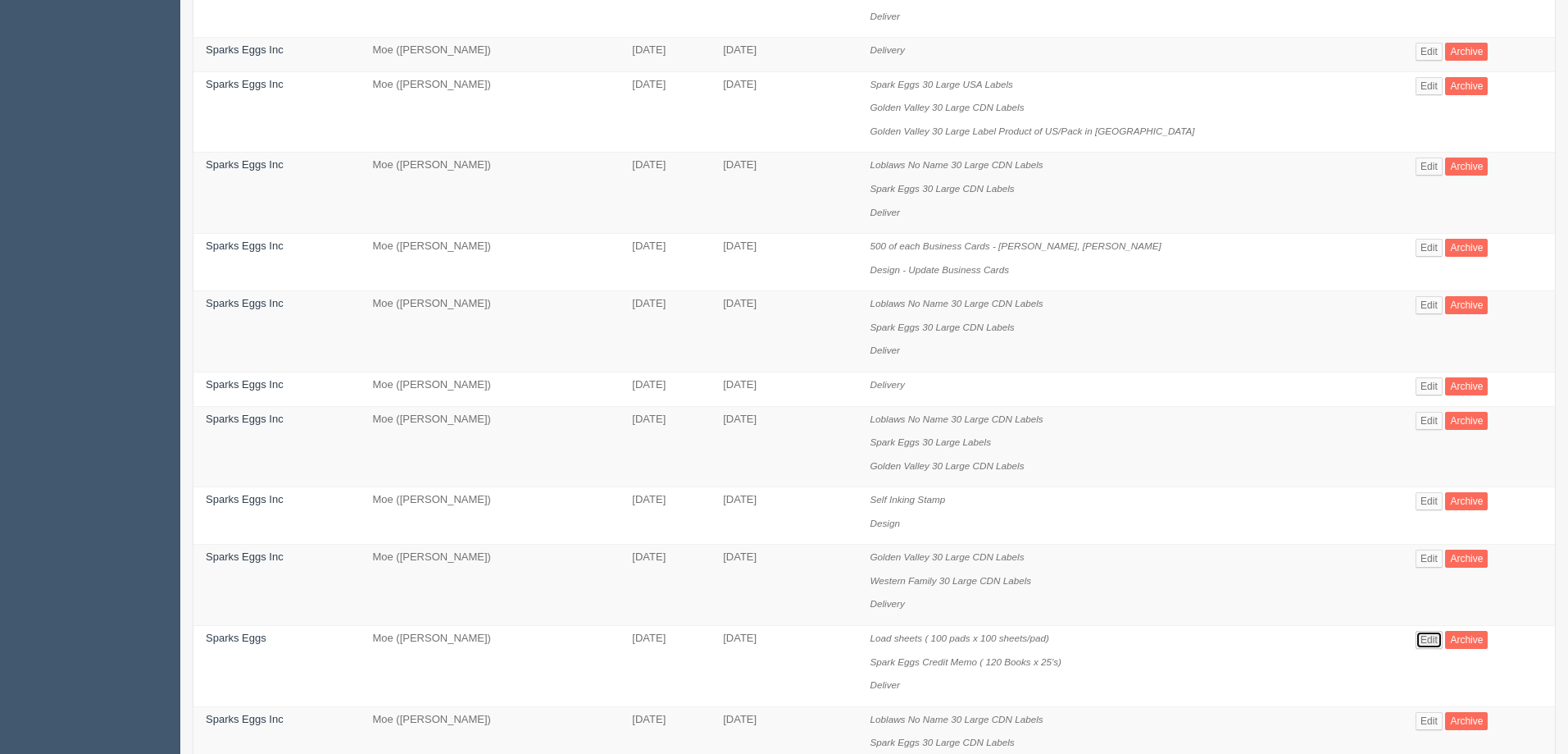
click at [1416, 633] on link "Edit" at bounding box center [1429, 639] width 27 height 18
